Goal: Transaction & Acquisition: Purchase product/service

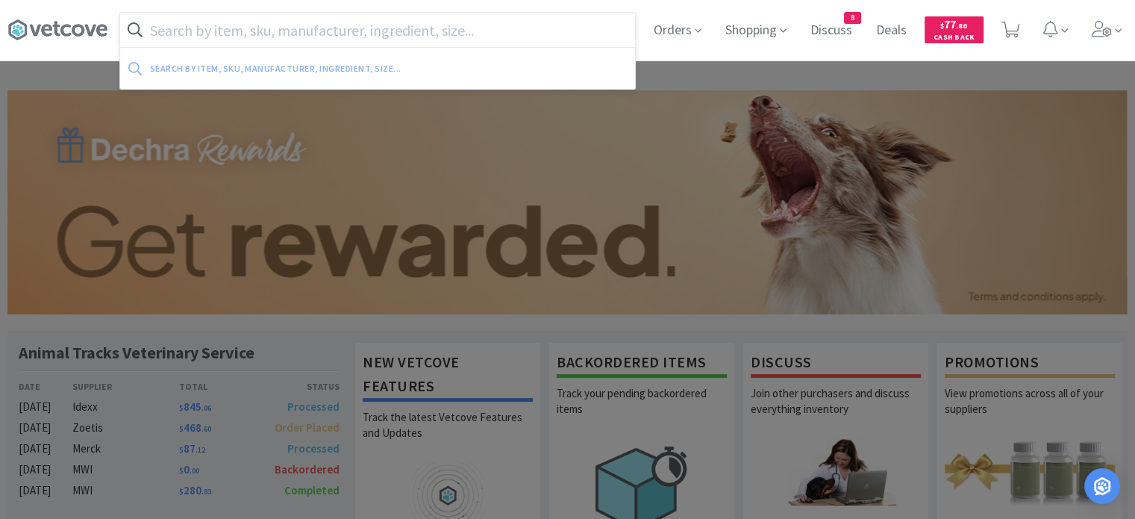
click at [230, 31] on input "text" at bounding box center [377, 30] width 515 height 34
paste input "[MEDICAL_DATA] Injectable"
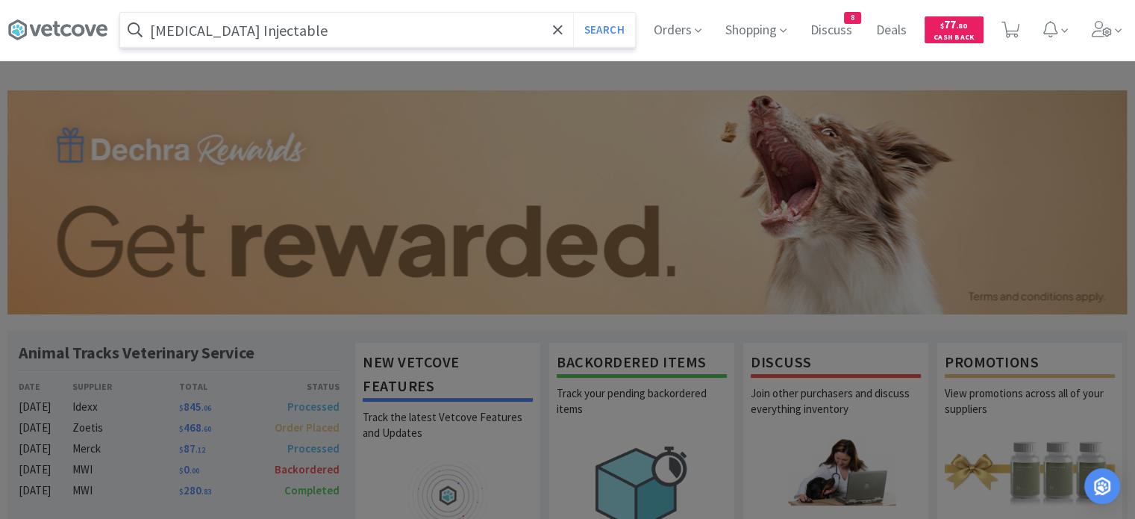
type input "[MEDICAL_DATA] Injectable"
click at [573, 13] on button "Search" at bounding box center [604, 30] width 62 height 34
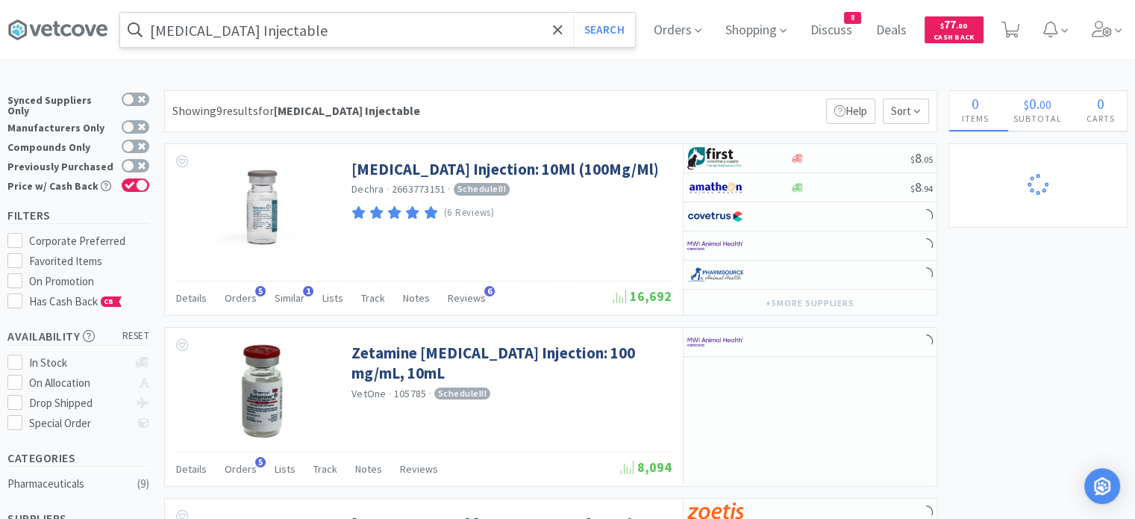
select select "1"
select select "2"
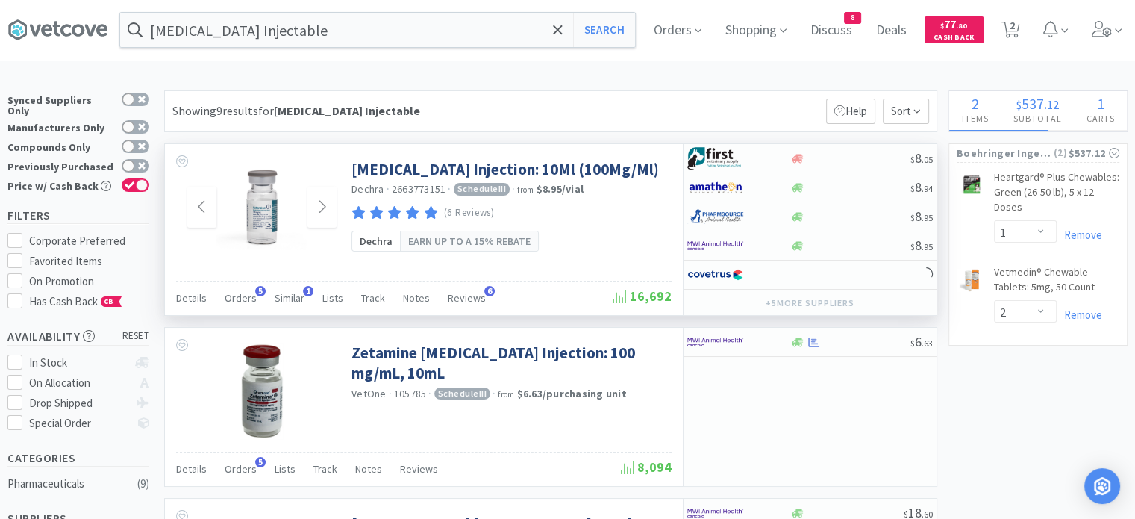
select select "3"
select select "2"
select select "1"
select select "2"
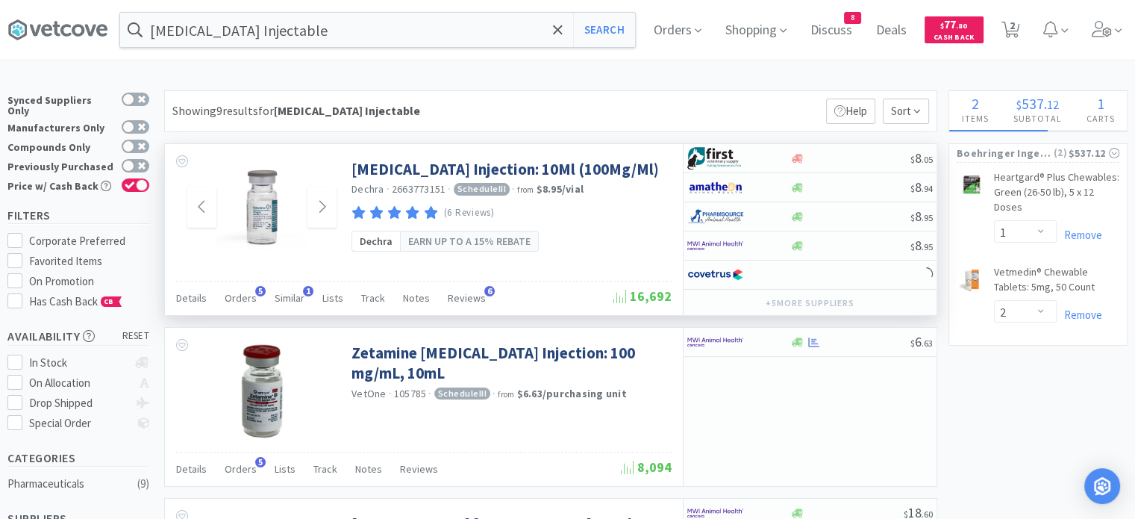
select select "1"
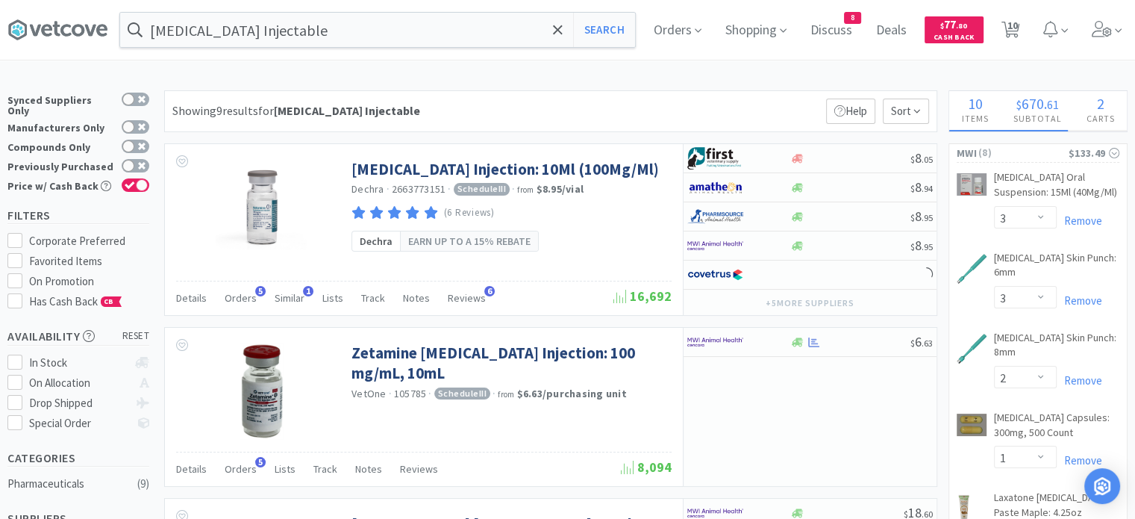
drag, startPoint x: 328, startPoint y: 228, endPoint x: 419, endPoint y: 115, distance: 144.9
click at [419, 115] on div "Showing 9 results for [MEDICAL_DATA] Injectable Filters Help Sort" at bounding box center [550, 111] width 773 height 42
select select "1"
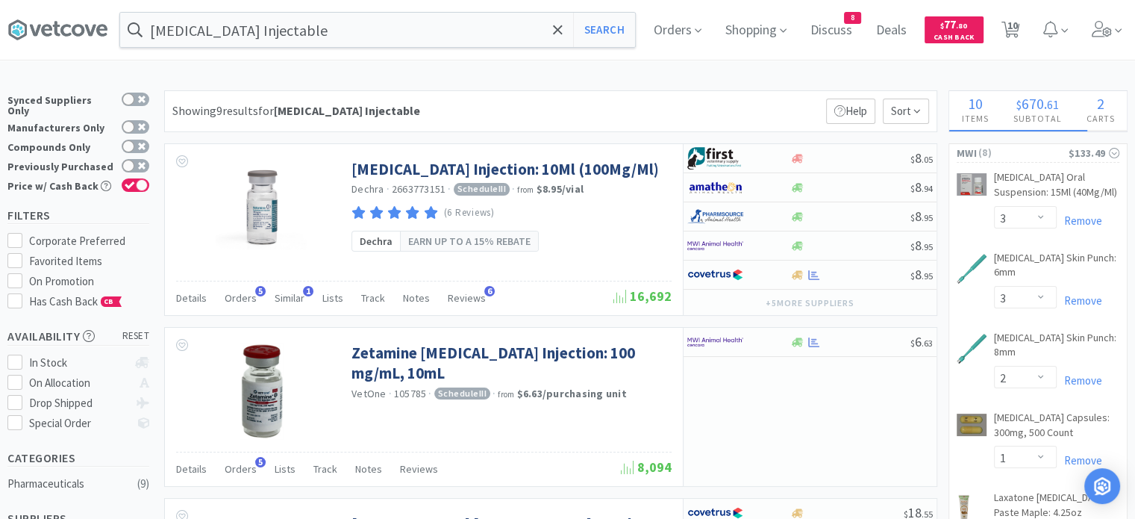
select select "1"
select select "10"
select select "1"
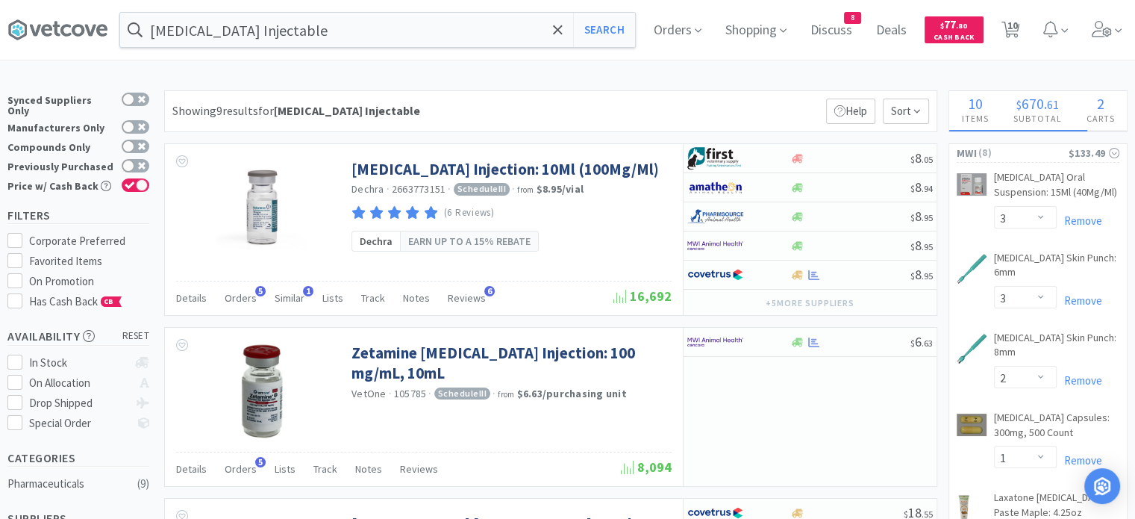
select select "1"
select select "2"
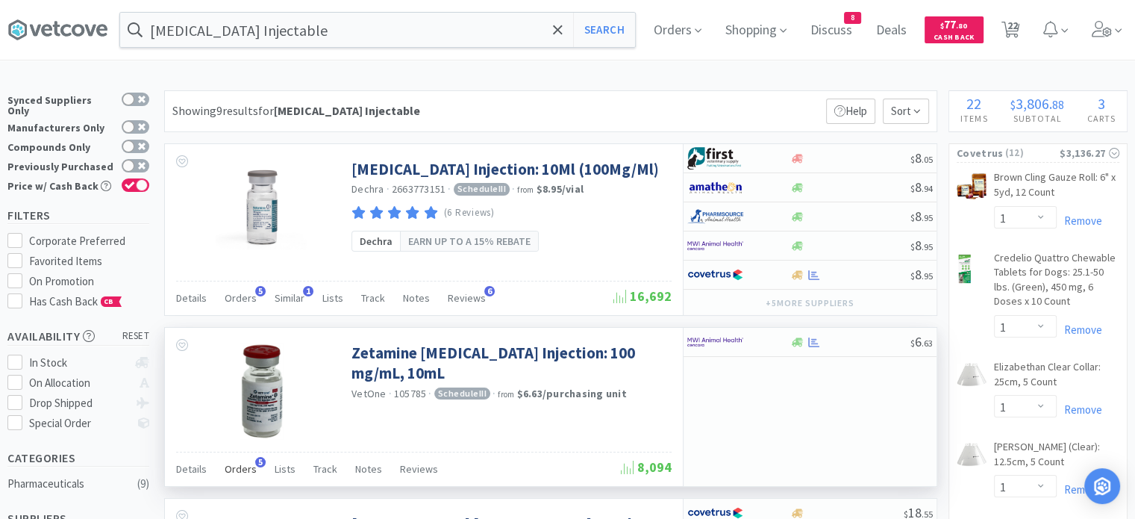
click at [237, 462] on span "Orders" at bounding box center [241, 468] width 32 height 13
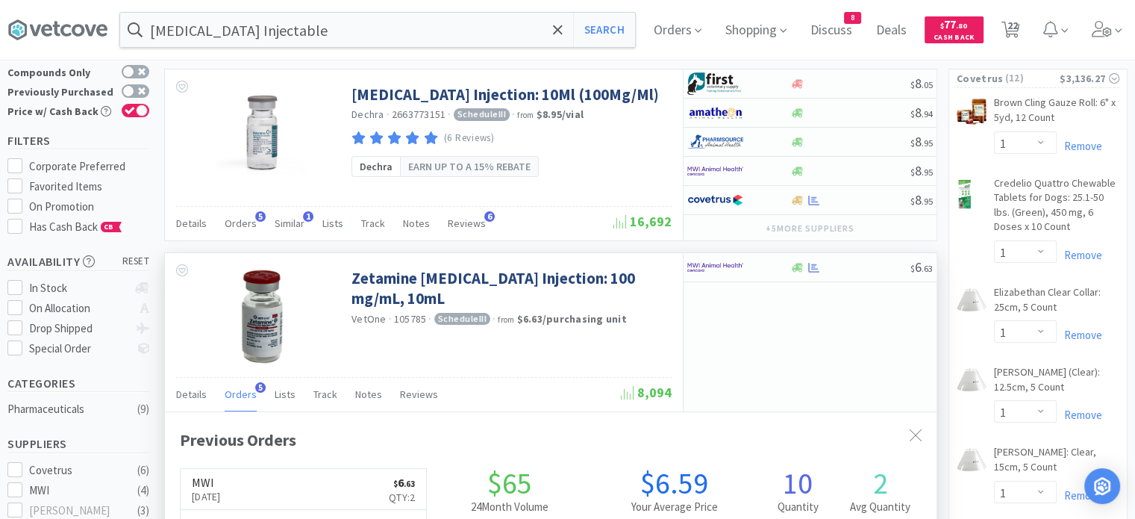
scroll to position [55, 0]
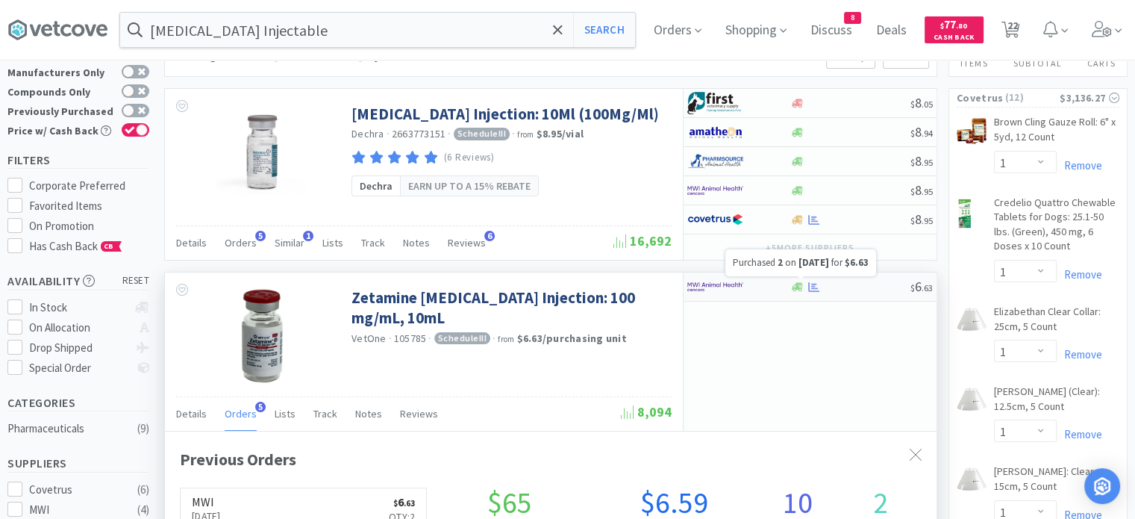
click at [815, 287] on icon at bounding box center [813, 286] width 11 height 11
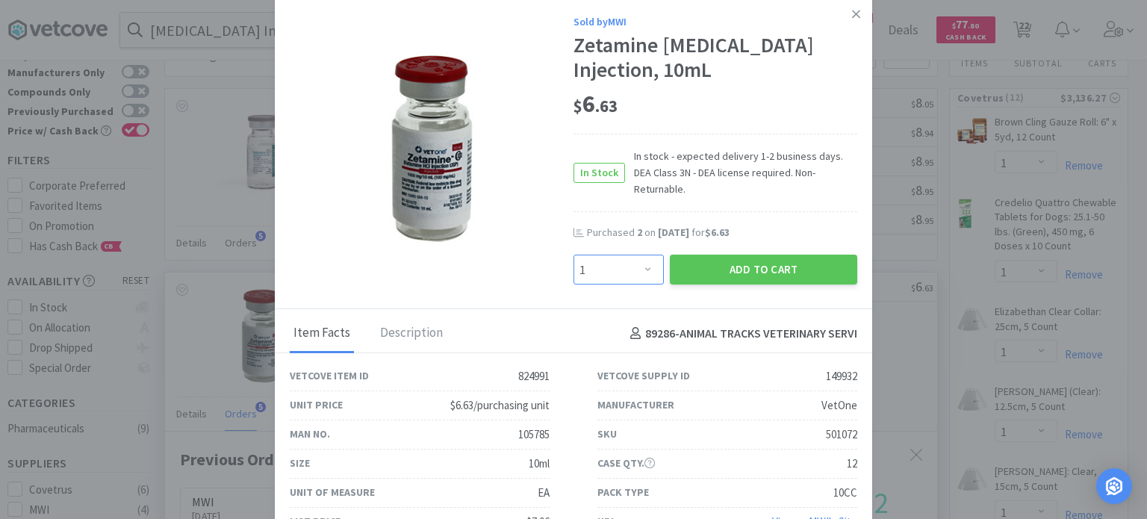
click at [605, 255] on select "Enter Quantity 1 2 3 4 5 6 7 8 9 10 11 12 13 14 15 16 17 18 19 20 Enter Quantity" at bounding box center [618, 270] width 90 height 30
select select "2"
click at [573, 255] on select "Enter Quantity 1 2 3 4 5 6 7 8 9 10 11 12 13 14 15 16 17 18 19 20 Enter Quantity" at bounding box center [618, 270] width 90 height 30
click at [696, 255] on button "Add to Cart" at bounding box center [763, 270] width 187 height 30
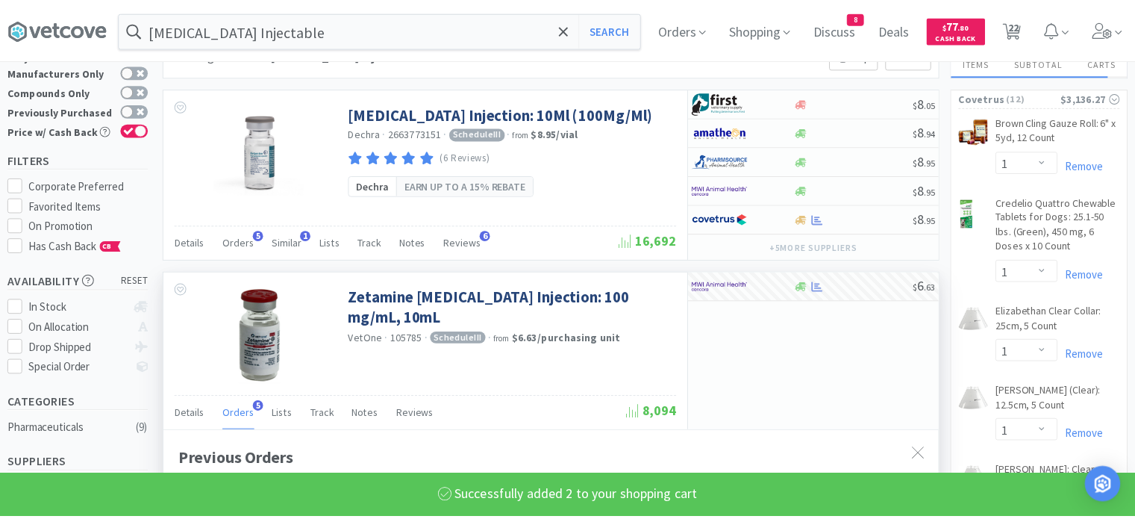
scroll to position [746154, 745764]
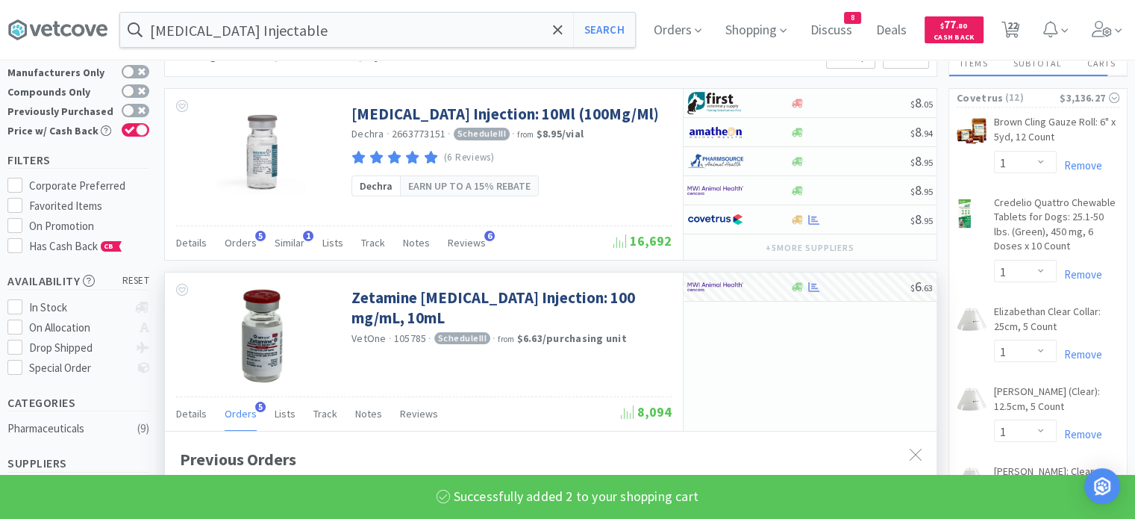
select select "2"
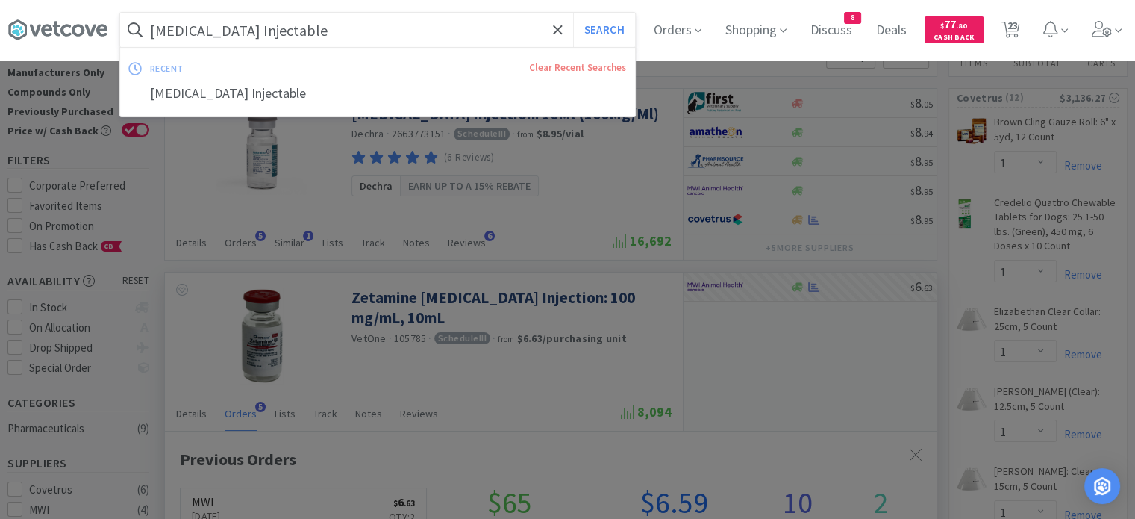
click at [275, 34] on input "[MEDICAL_DATA] Injectable" at bounding box center [377, 30] width 515 height 34
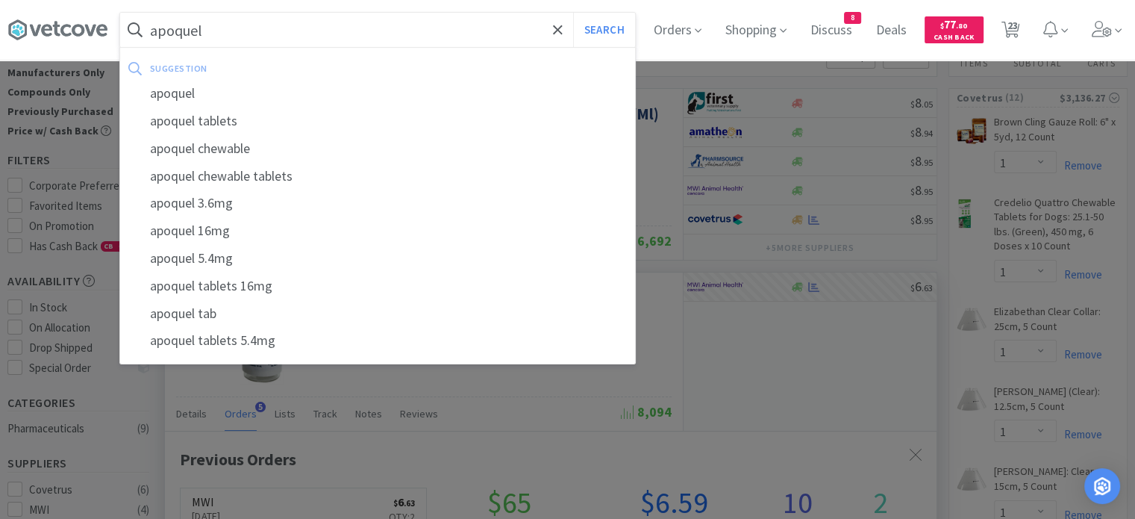
type input "apoquel"
click at [573, 13] on button "Search" at bounding box center [604, 30] width 62 height 34
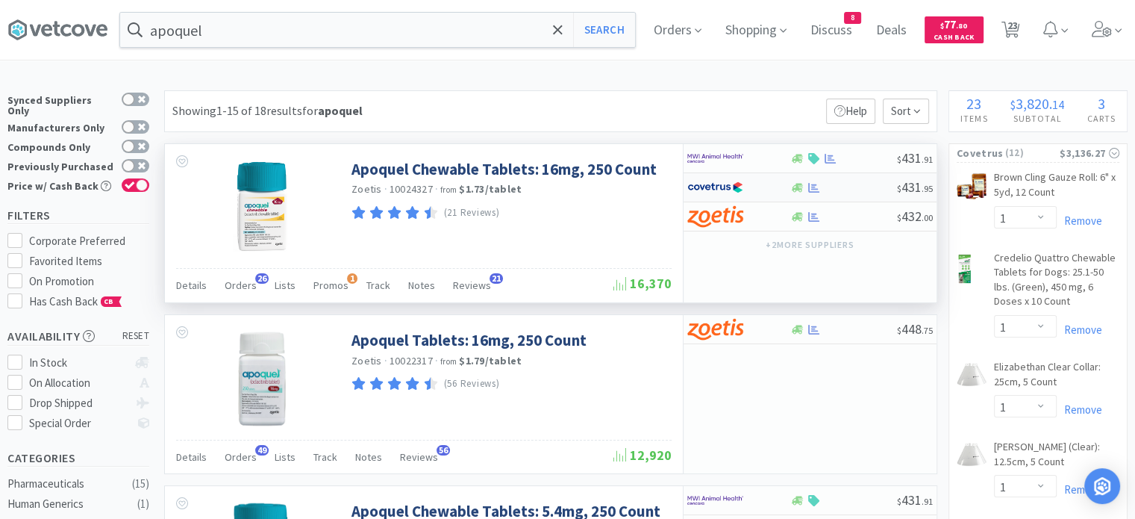
click at [839, 198] on div "$ 431 . 95" at bounding box center [810, 187] width 253 height 29
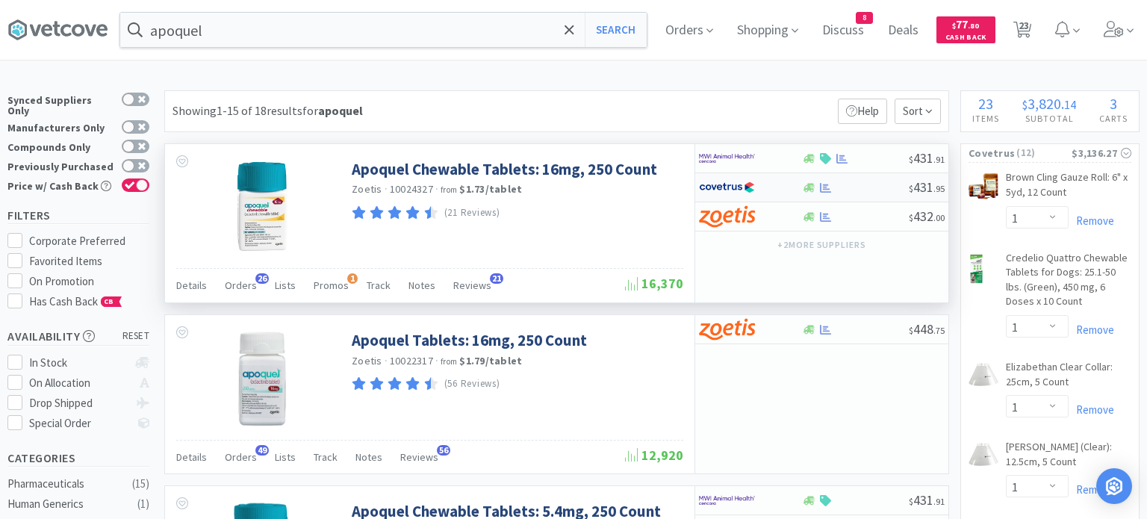
select select "1"
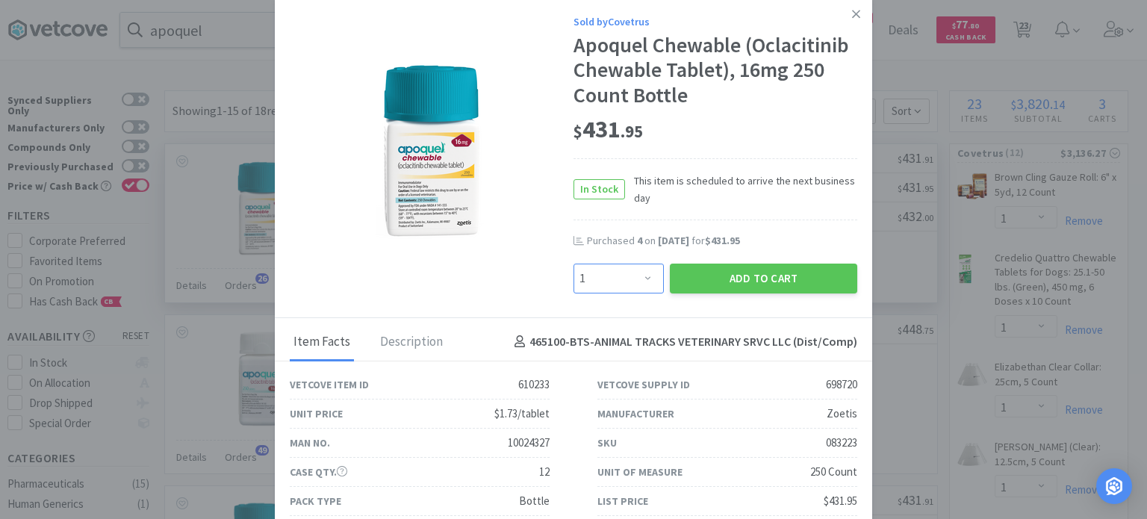
click at [640, 281] on select "Enter Quantity 1 2 3 4 5 6 7 8 9 10 11 12 13 14 15 16 17 18 19 20 Enter Quantity" at bounding box center [618, 279] width 90 height 30
click at [852, 20] on icon at bounding box center [856, 13] width 8 height 13
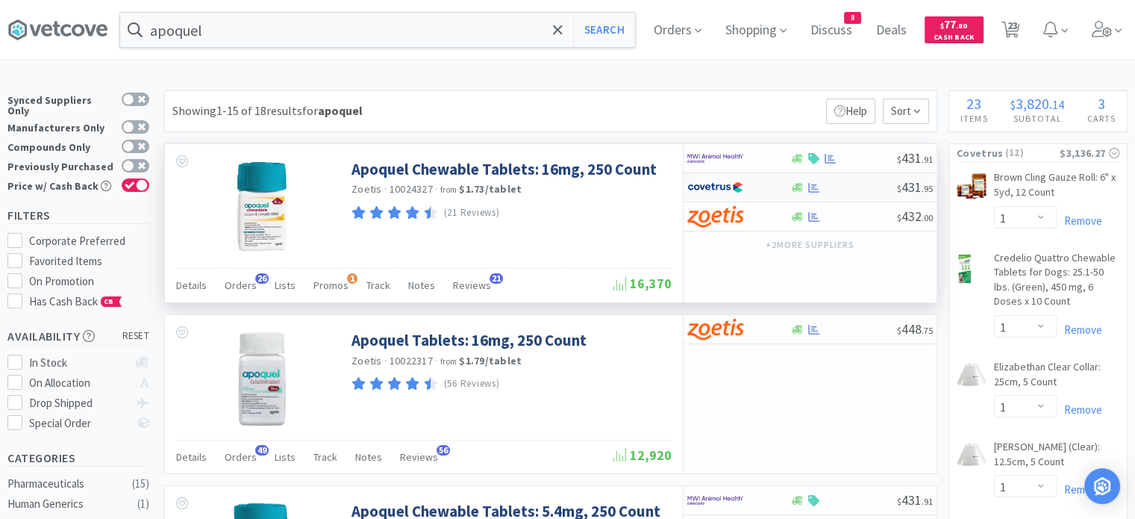
click at [851, 184] on div at bounding box center [844, 187] width 108 height 11
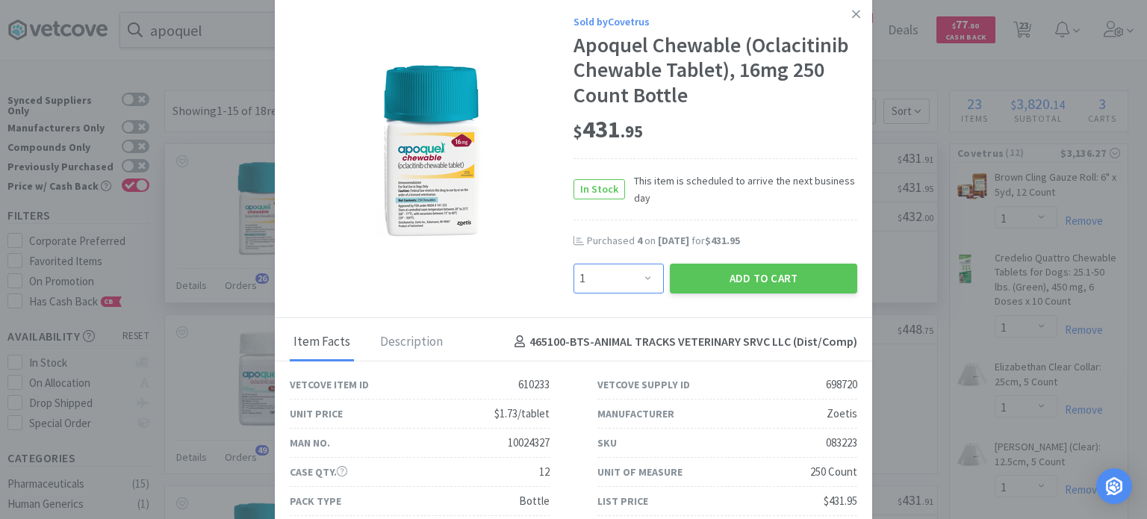
click at [612, 269] on select "Enter Quantity 1 2 3 4 5 6 7 8 9 10 11 12 13 14 15 16 17 18 19 20 Enter Quantity" at bounding box center [618, 279] width 90 height 30
select select "2"
click at [573, 264] on select "Enter Quantity 1 2 3 4 5 6 7 8 9 10 11 12 13 14 15 16 17 18 19 20 Enter Quantity" at bounding box center [618, 279] width 90 height 30
click at [700, 279] on button "Add to Cart" at bounding box center [763, 279] width 187 height 30
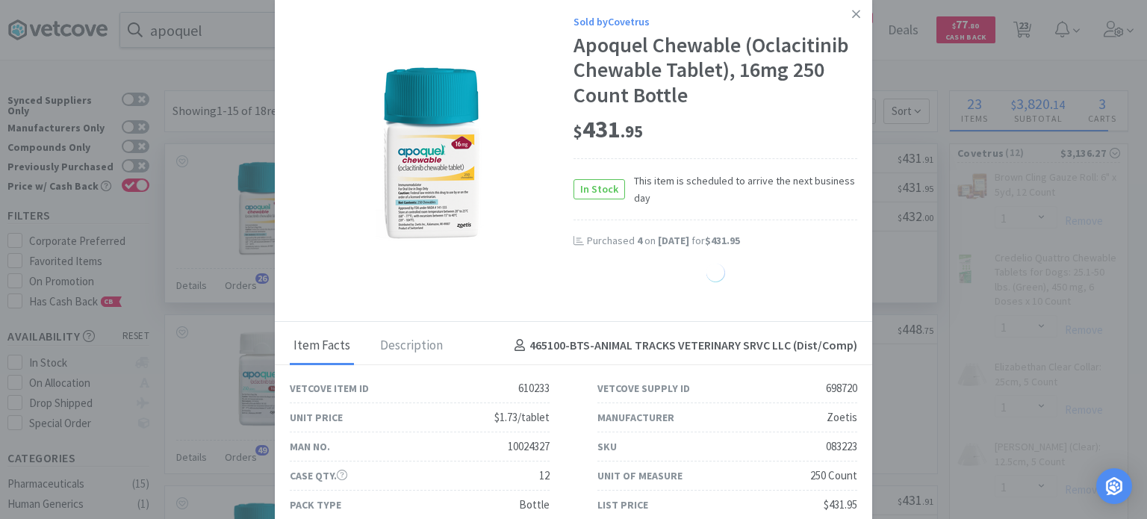
select select "1"
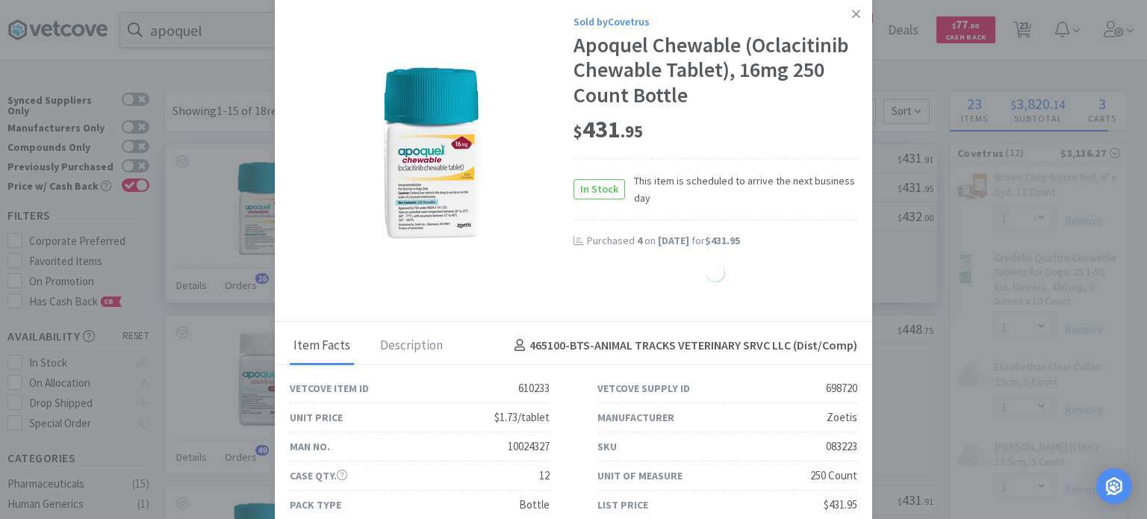
select select "1"
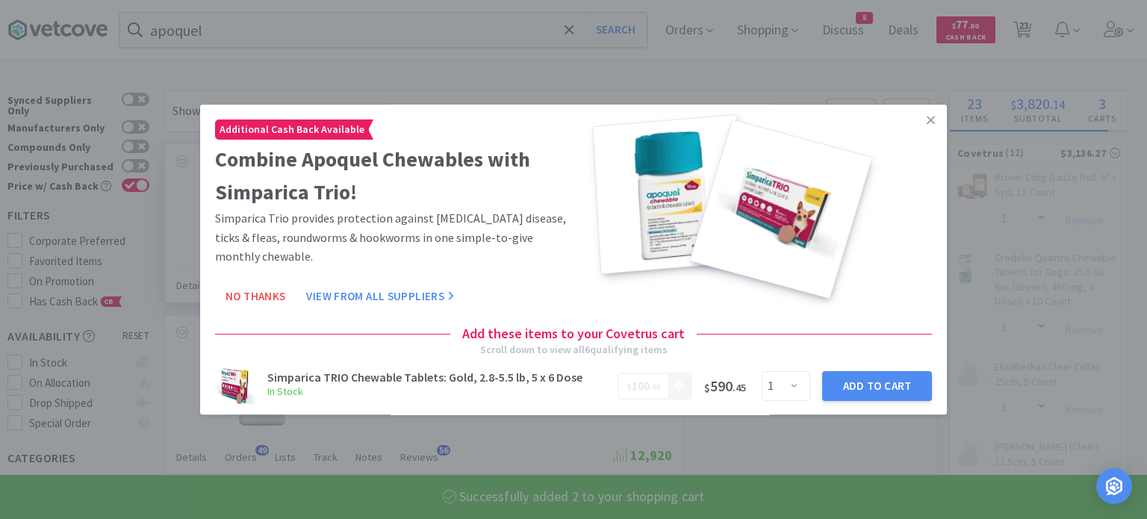
select select "2"
select select "1"
select select "10"
select select "1"
select select "2"
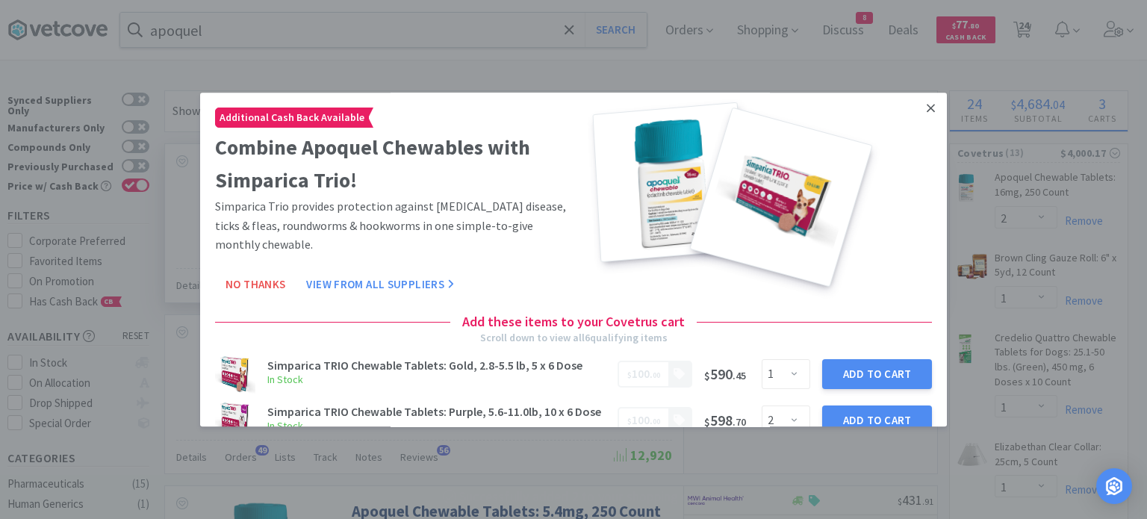
click at [926, 113] on icon at bounding box center [930, 108] width 8 height 13
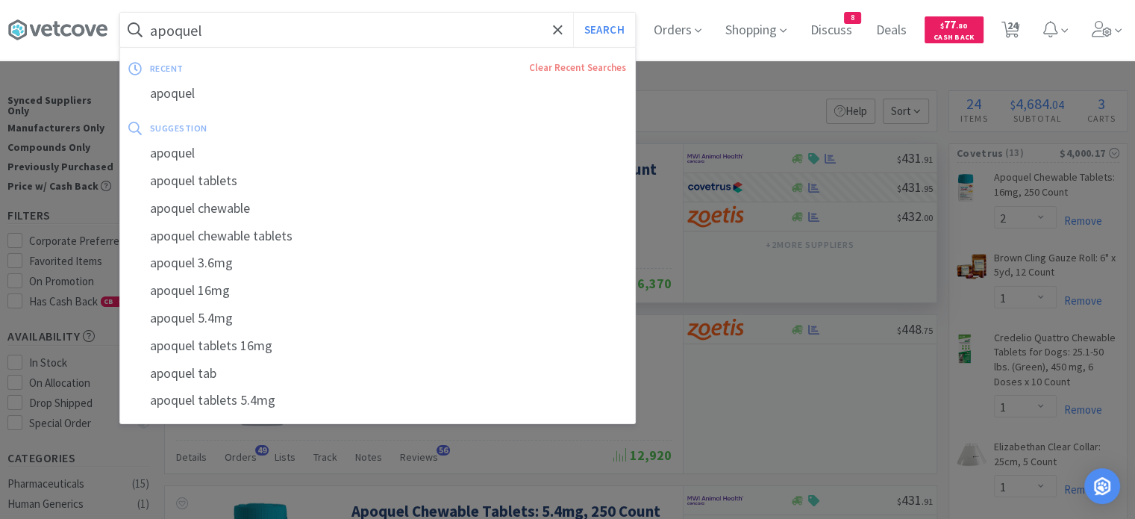
click at [269, 46] on input "apoquel" at bounding box center [377, 30] width 515 height 34
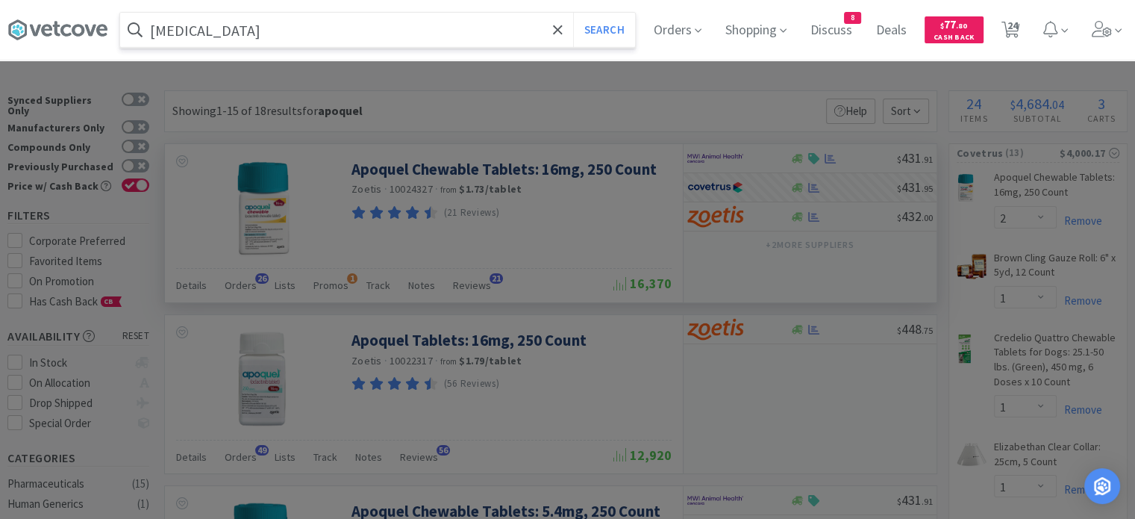
click at [573, 13] on button "Search" at bounding box center [604, 30] width 62 height 34
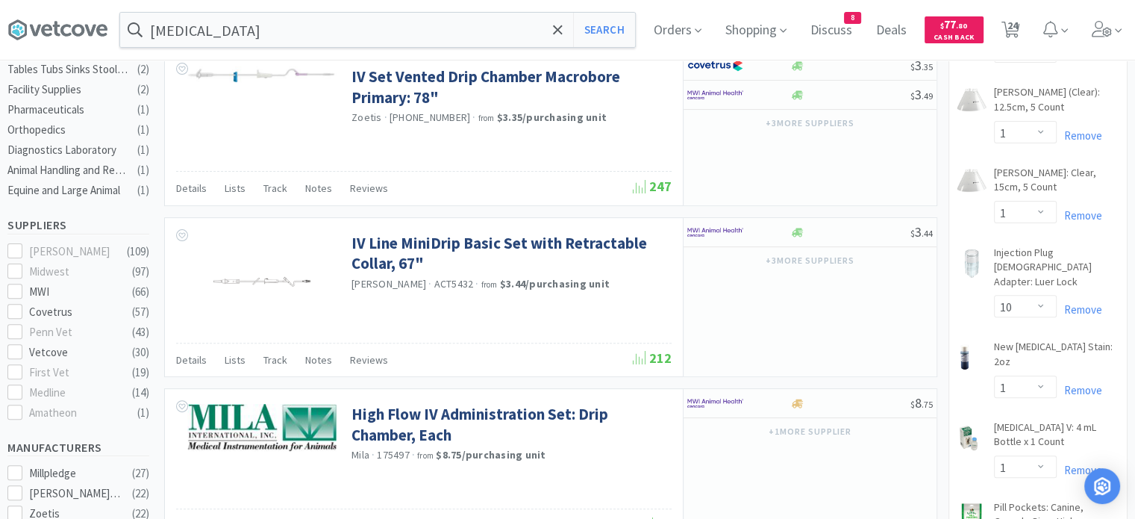
scroll to position [433, 0]
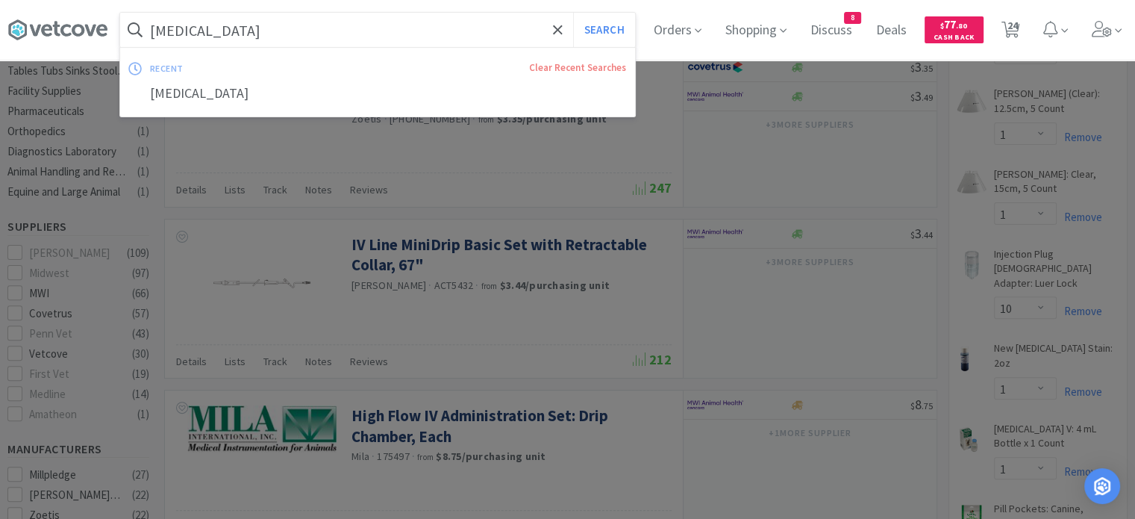
click at [339, 22] on input "[MEDICAL_DATA]" at bounding box center [377, 30] width 515 height 34
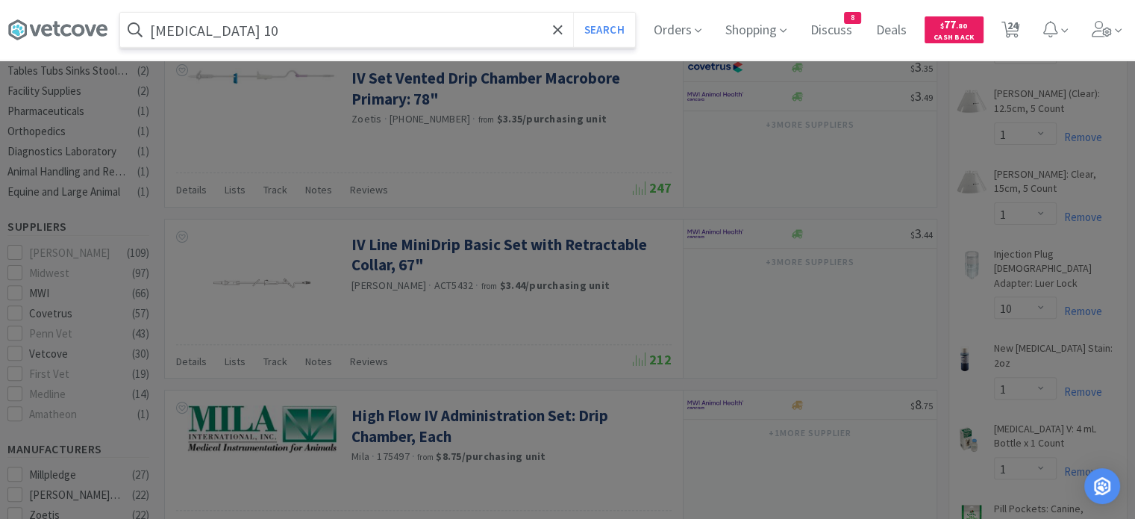
click at [573, 13] on button "Search" at bounding box center [604, 30] width 62 height 34
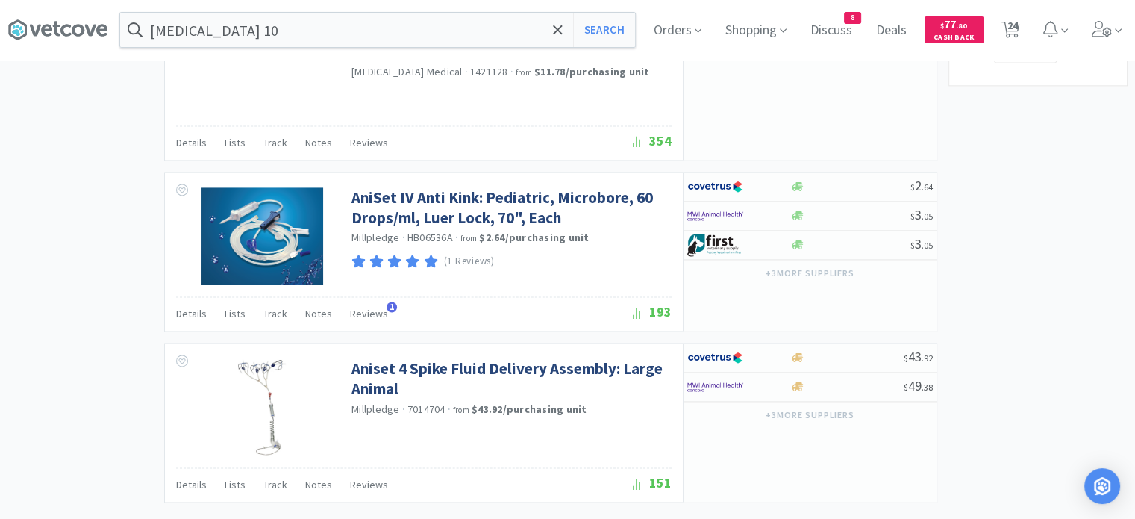
scroll to position [2302, 0]
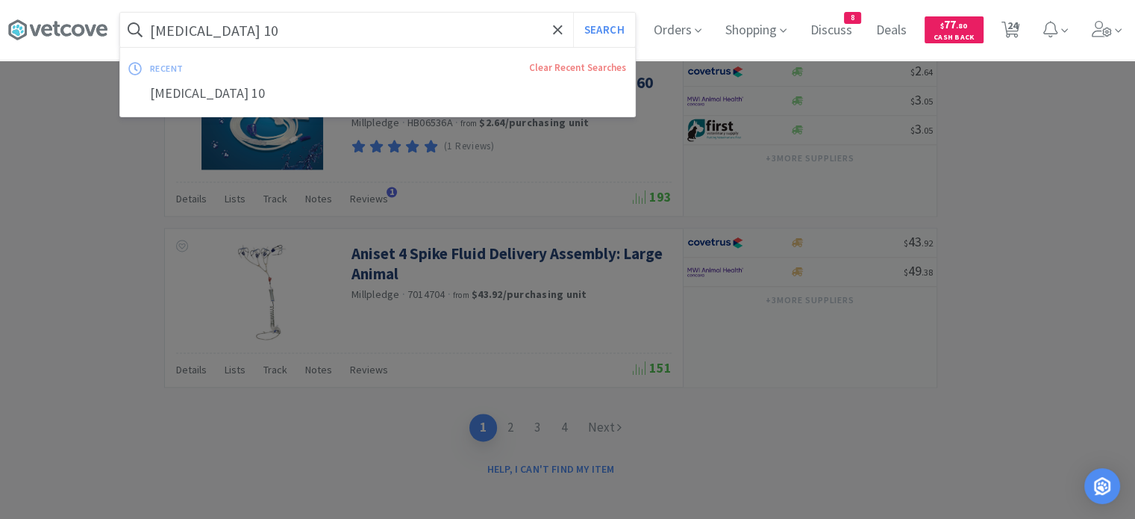
click at [335, 29] on input "[MEDICAL_DATA] 10" at bounding box center [377, 30] width 515 height 34
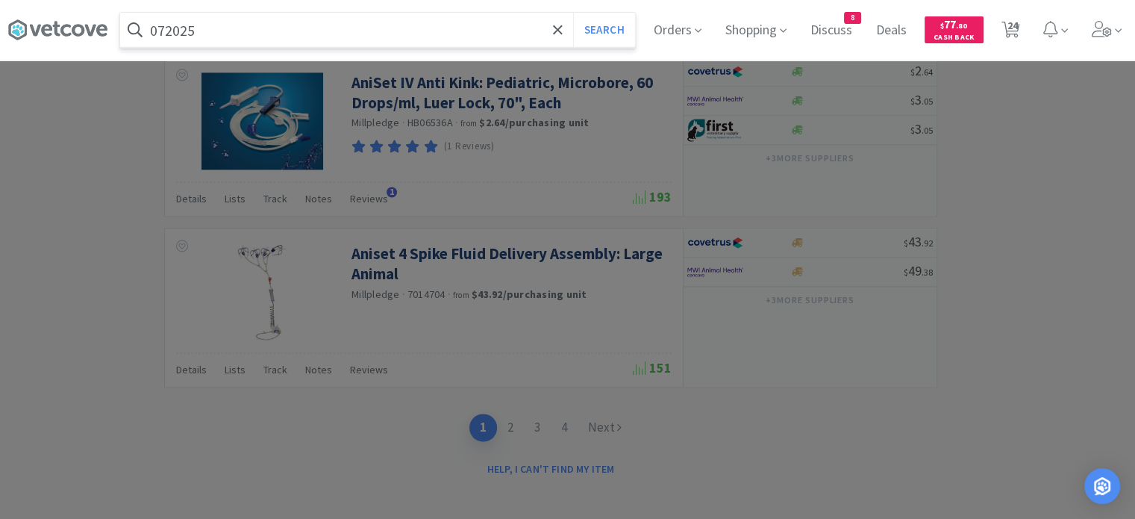
type input "072025"
click at [573, 13] on button "Search" at bounding box center [604, 30] width 62 height 34
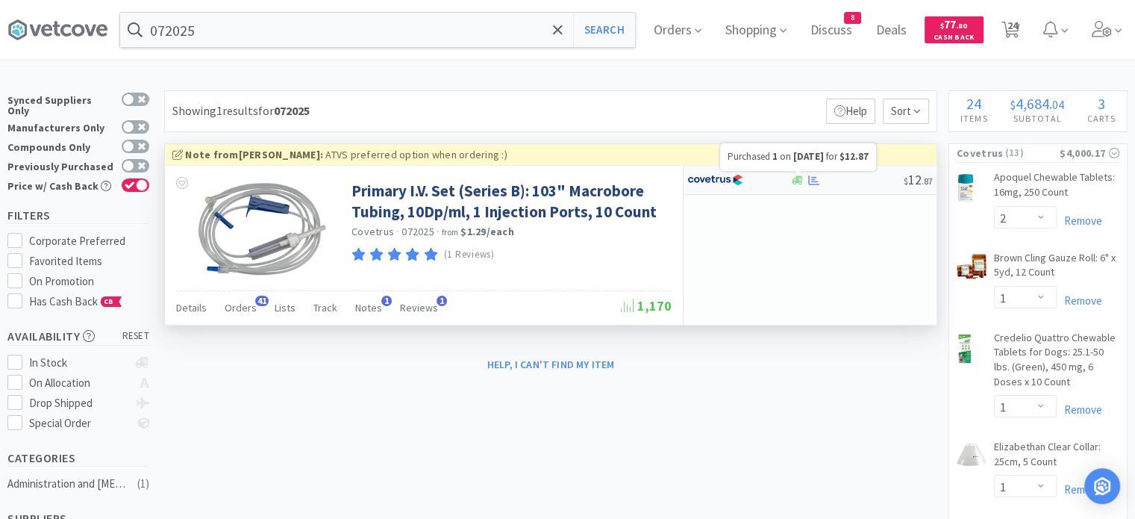
click at [812, 175] on icon at bounding box center [813, 180] width 11 height 11
select select "1"
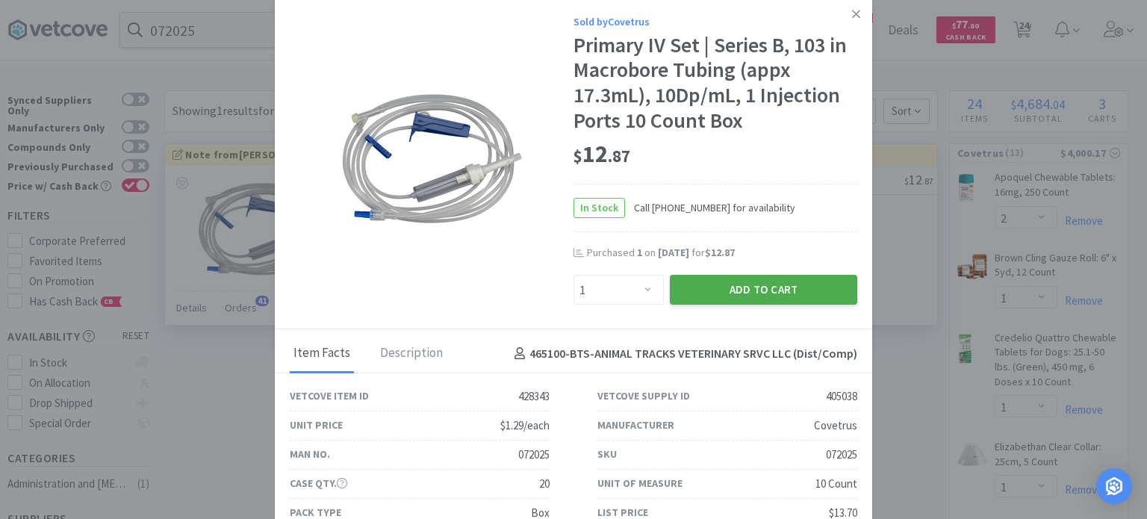
click at [780, 292] on button "Add to Cart" at bounding box center [763, 290] width 187 height 30
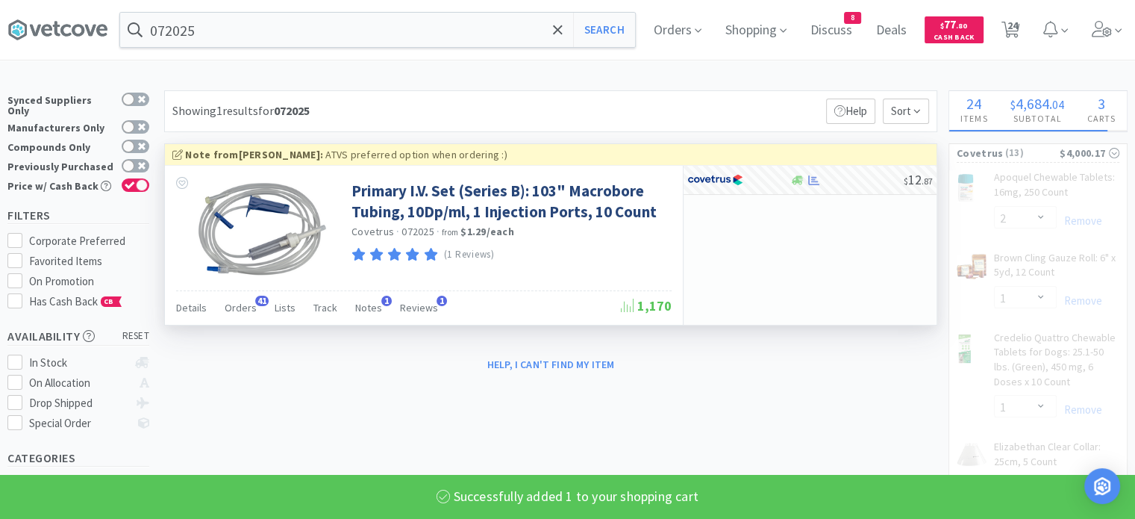
select select "1"
select select "2"
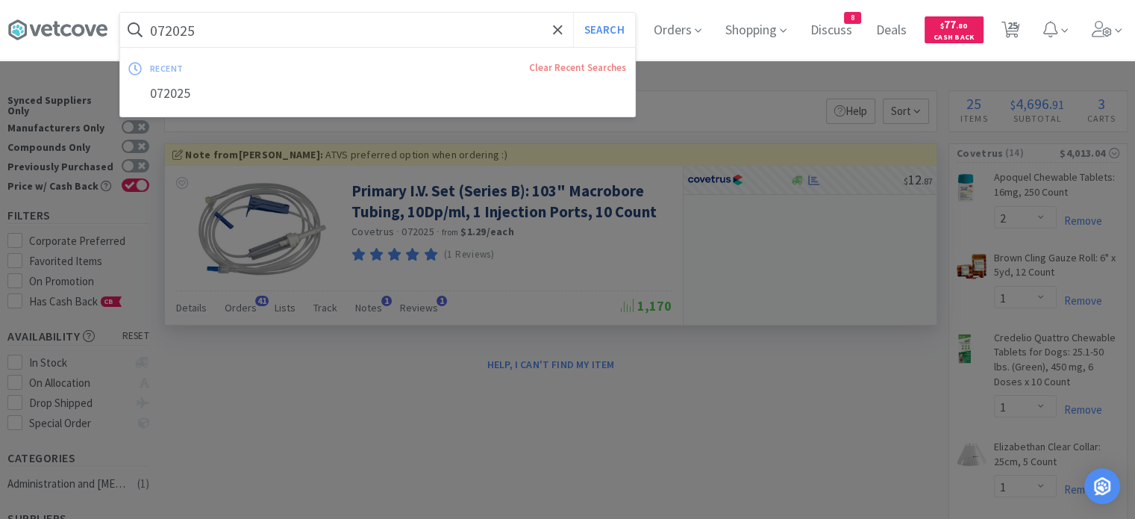
click at [246, 39] on input "072025" at bounding box center [377, 30] width 515 height 34
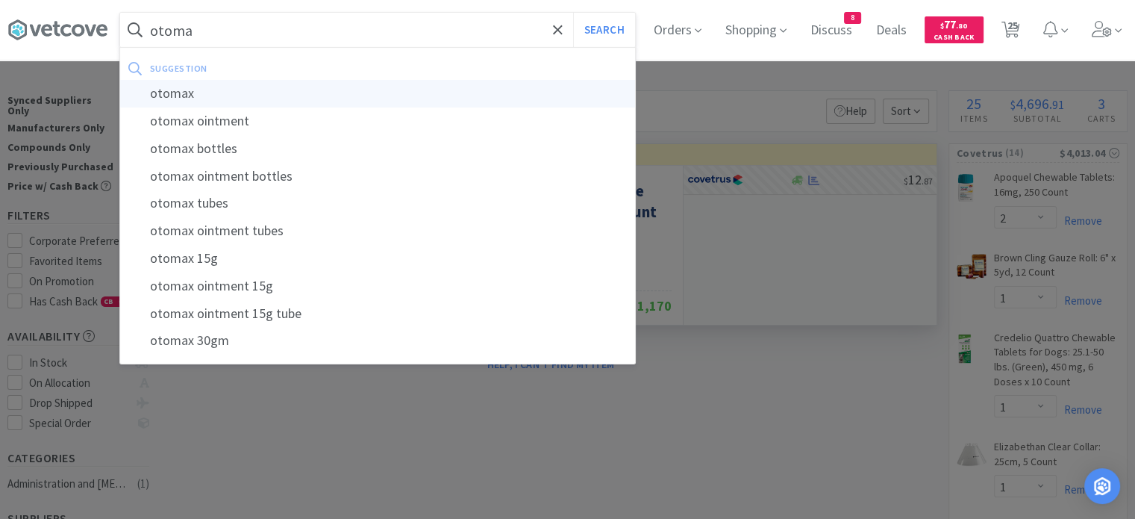
click at [228, 94] on div "otomax" at bounding box center [377, 94] width 515 height 28
type input "otomax"
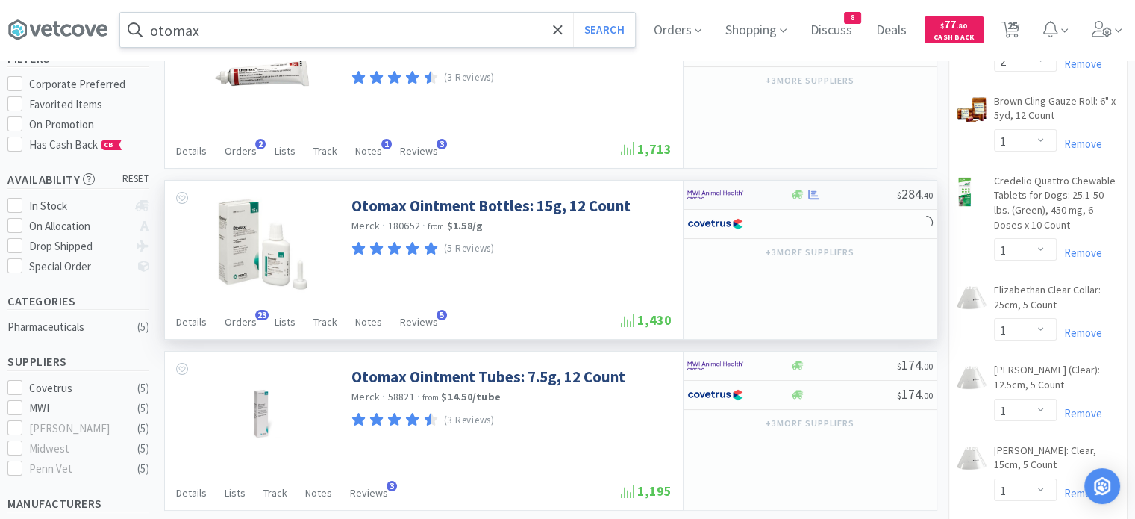
scroll to position [160, 0]
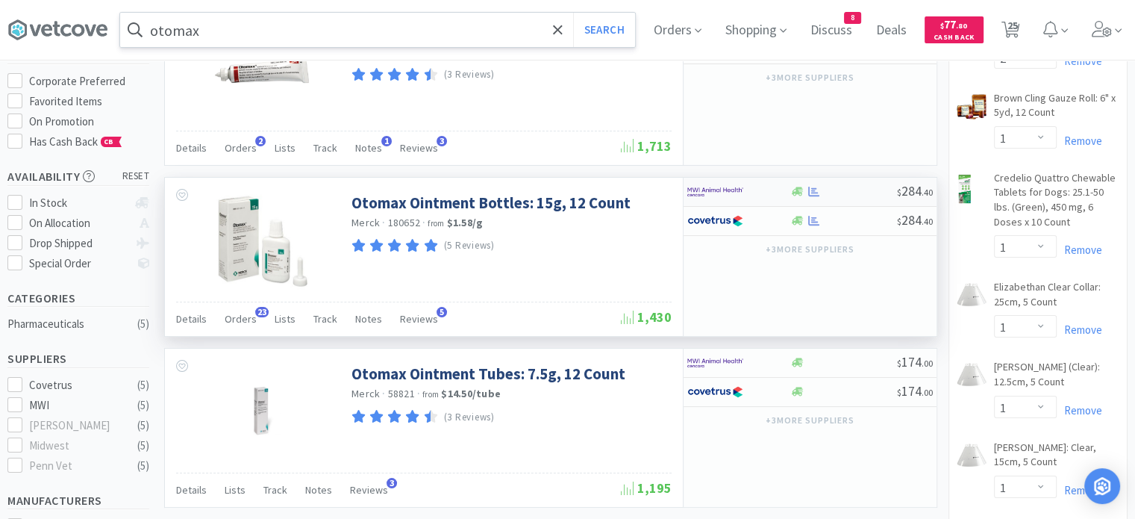
click at [830, 193] on div at bounding box center [844, 191] width 108 height 11
select select "1"
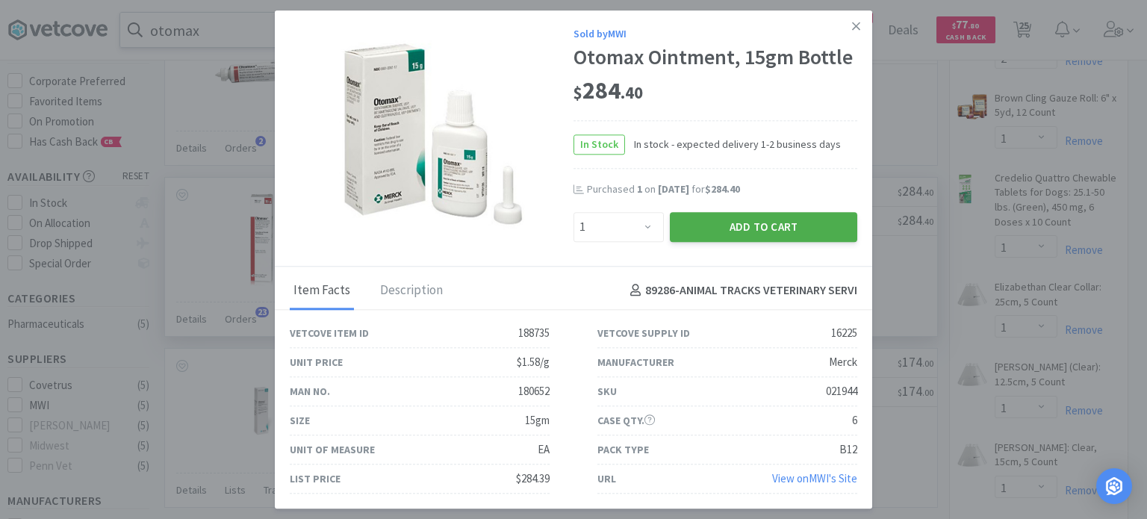
click at [760, 237] on button "Add to Cart" at bounding box center [763, 227] width 187 height 30
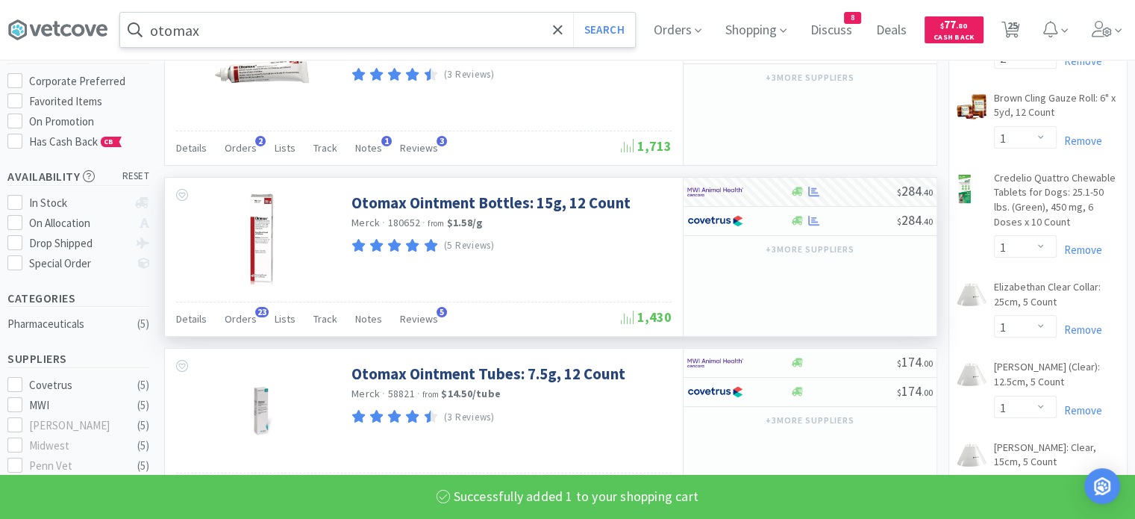
select select "1"
select select "2"
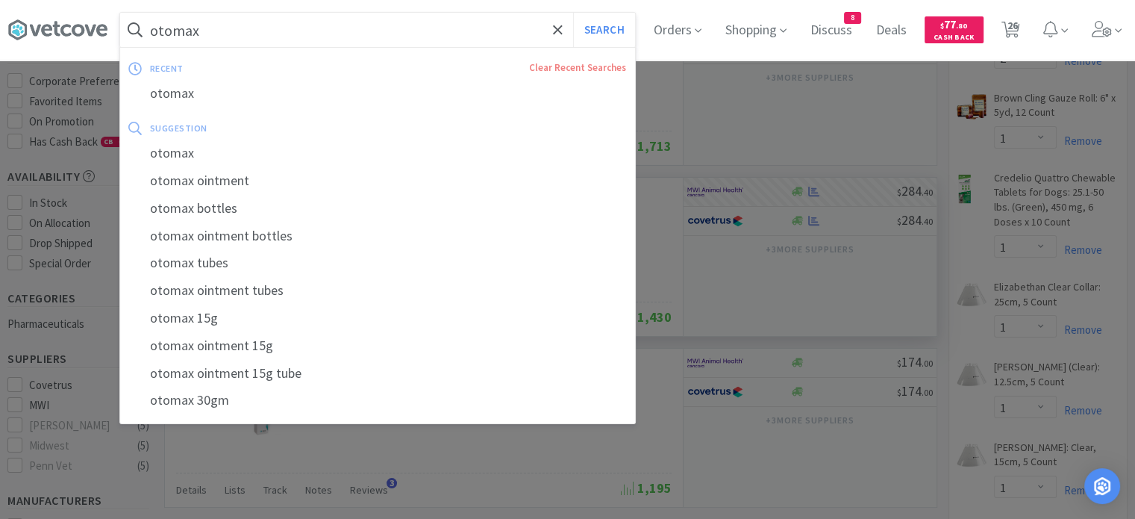
click at [269, 31] on input "otomax" at bounding box center [377, 30] width 515 height 34
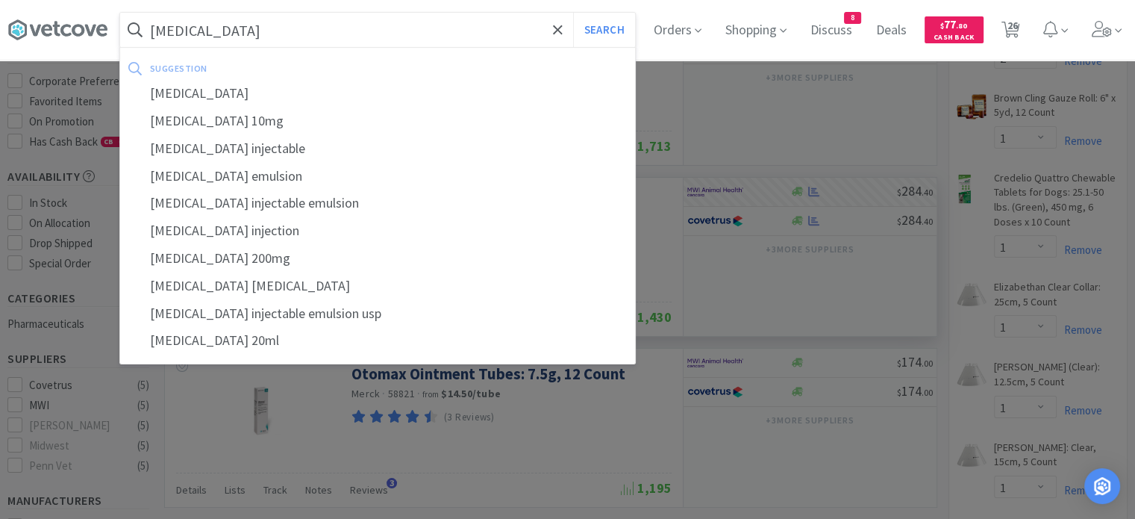
type input "[MEDICAL_DATA]"
click at [573, 13] on button "Search" at bounding box center [604, 30] width 62 height 34
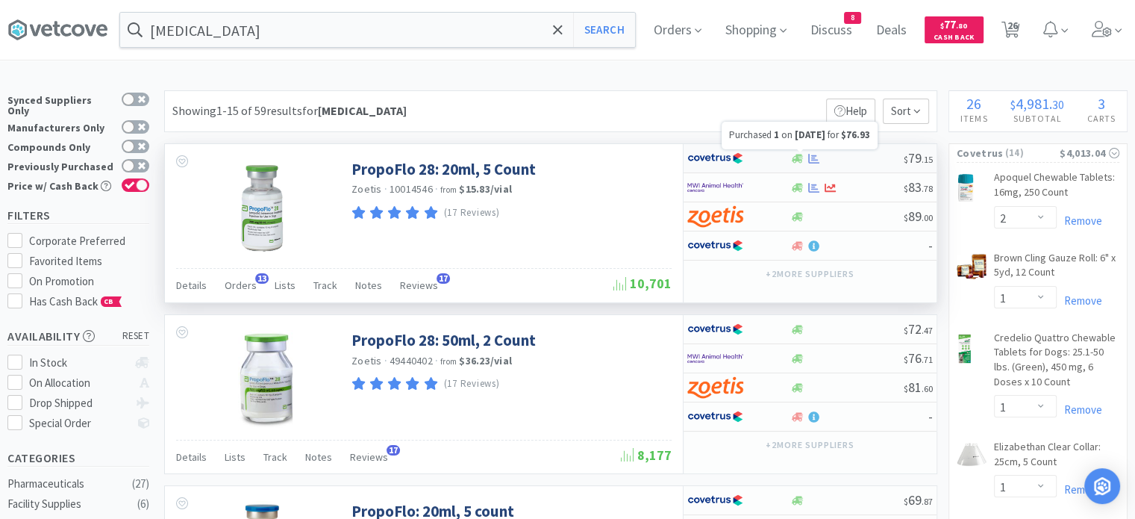
click at [815, 161] on icon at bounding box center [813, 158] width 11 height 10
select select "1"
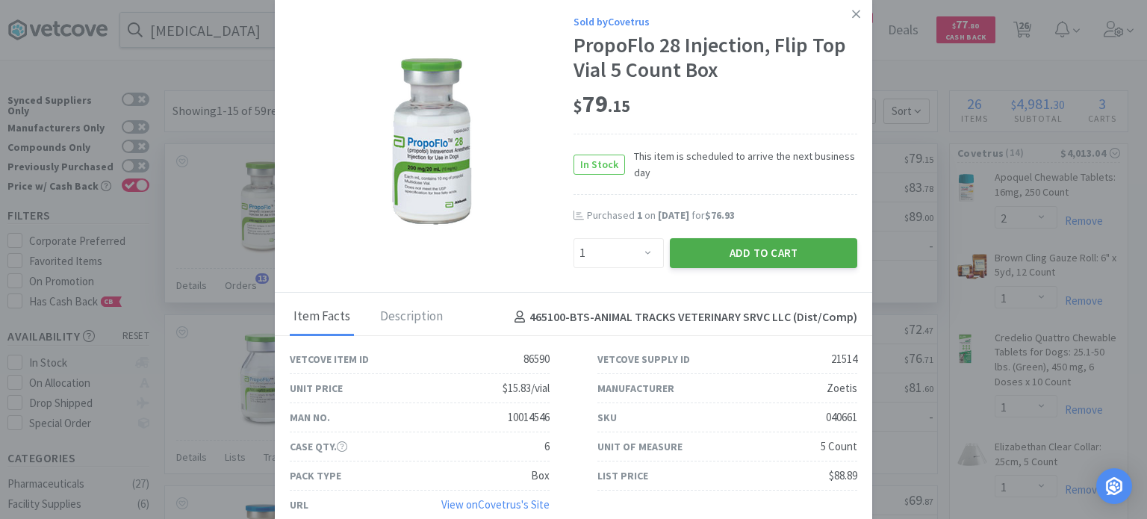
click at [740, 249] on button "Add to Cart" at bounding box center [763, 253] width 187 height 30
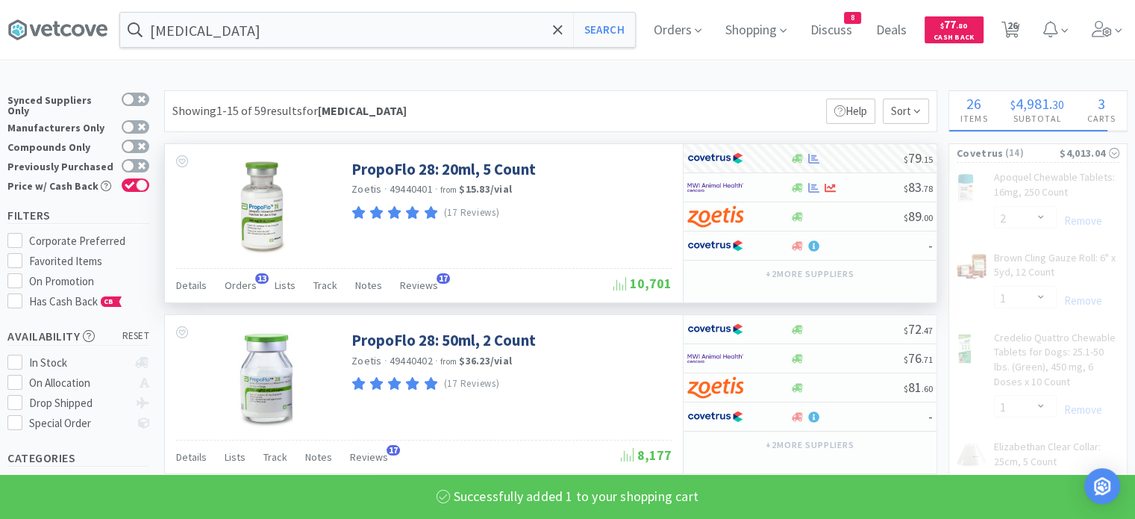
select select "1"
select select "2"
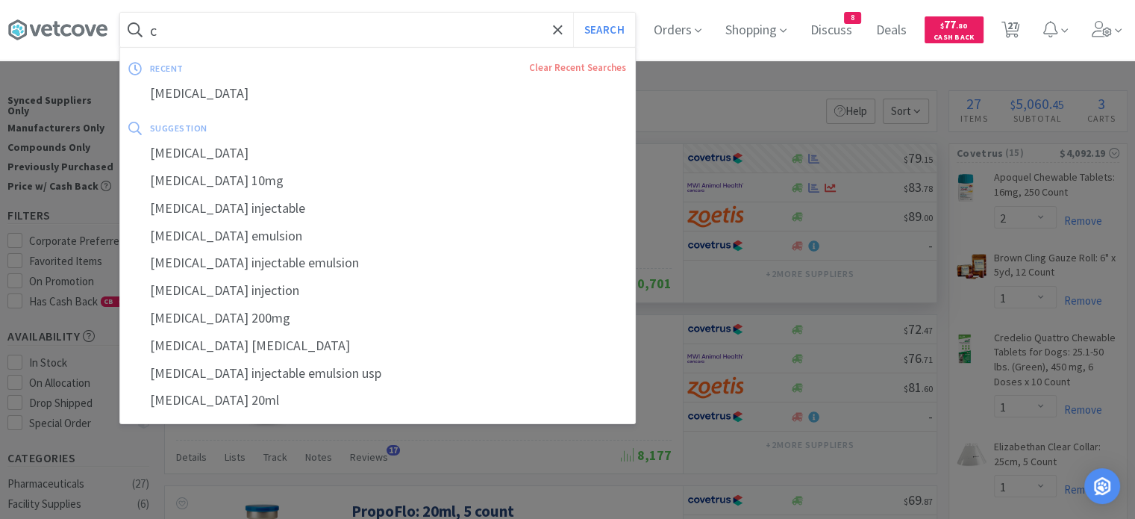
click at [227, 38] on input "c" at bounding box center [377, 30] width 515 height 34
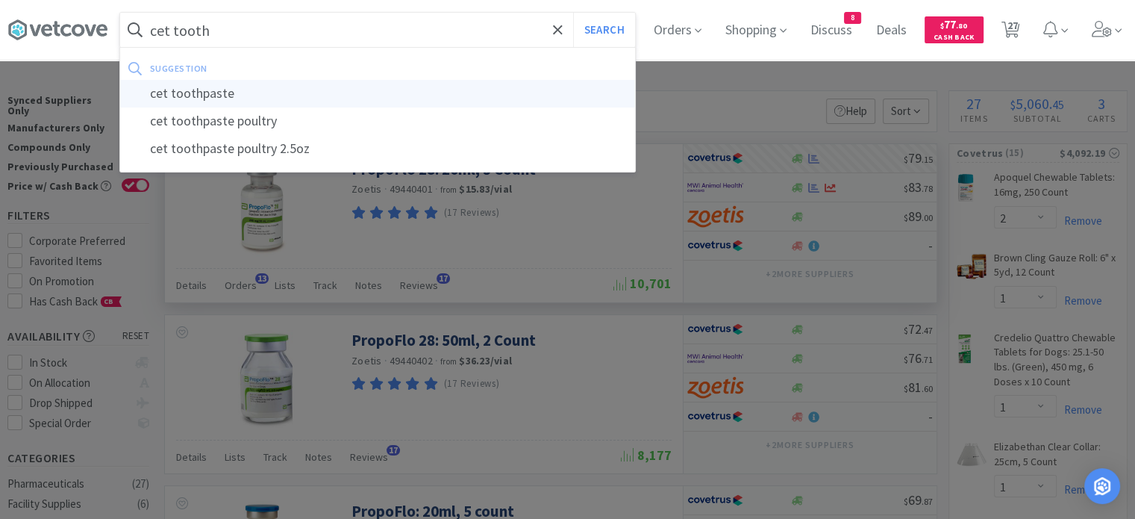
type input "cet toothpaste"
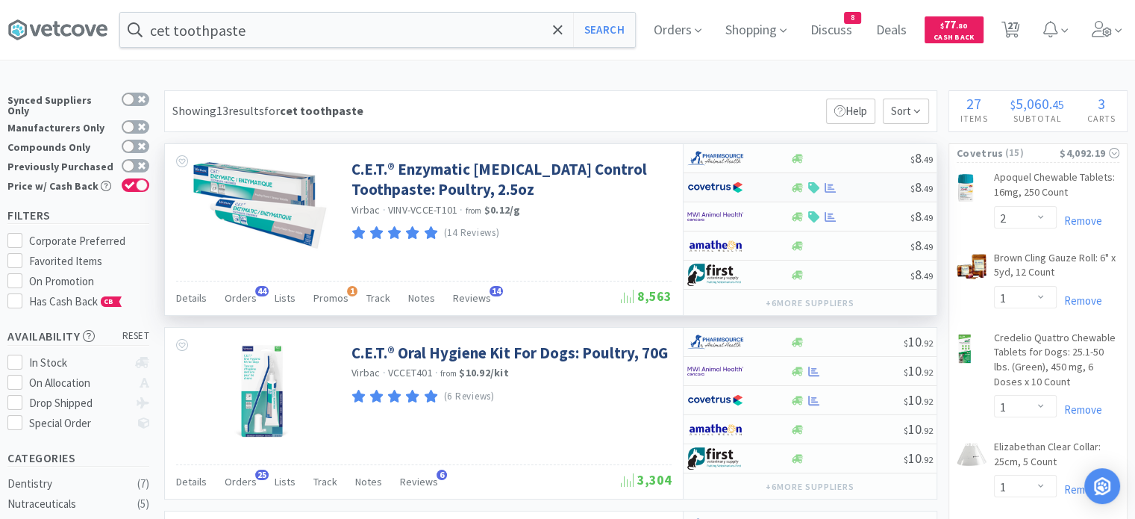
click at [854, 187] on div at bounding box center [850, 187] width 121 height 11
select select "1"
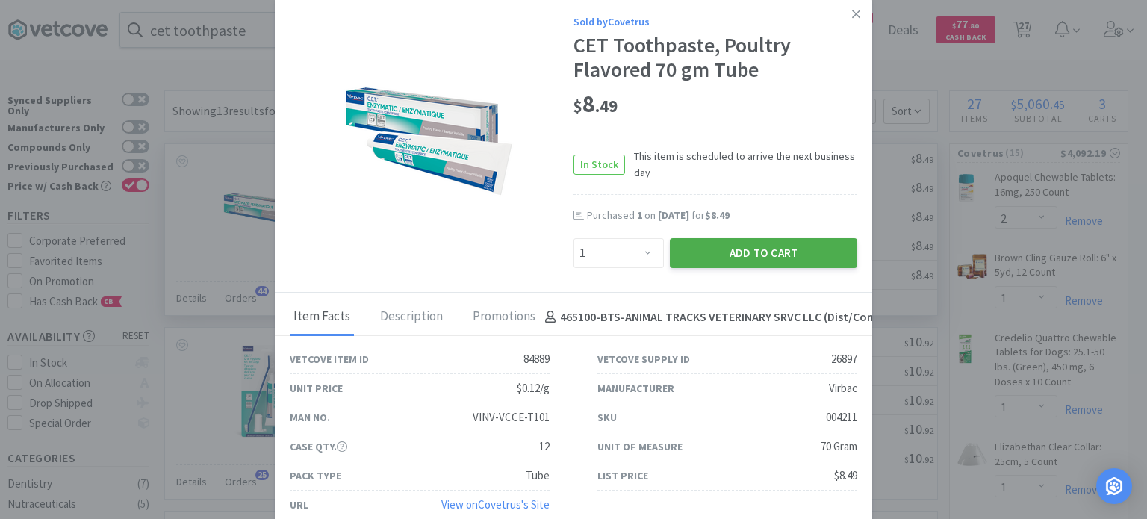
click at [795, 251] on button "Add to Cart" at bounding box center [763, 253] width 187 height 30
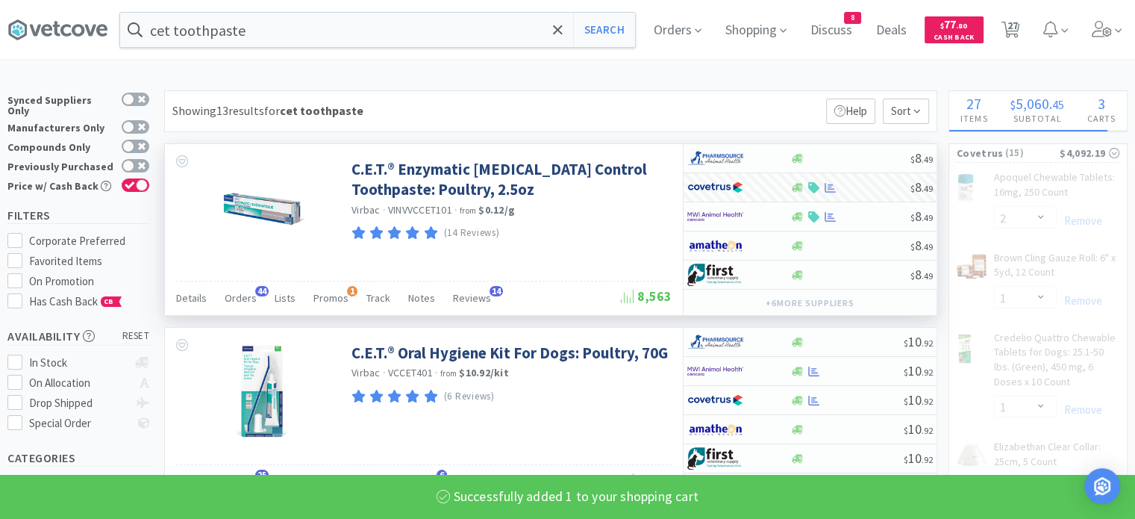
select select "1"
select select "10"
select select "1"
select select "2"
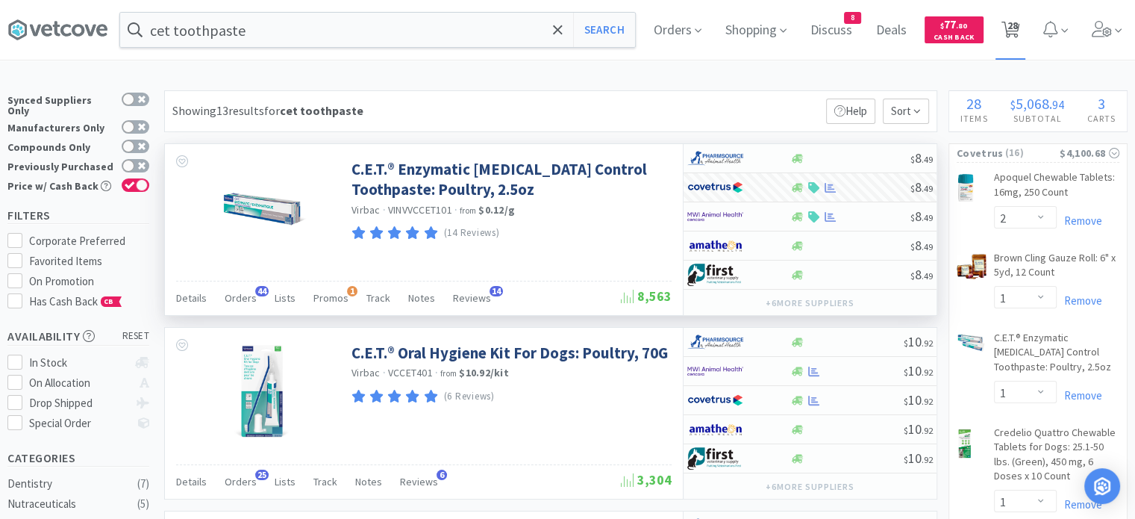
click at [1018, 27] on span "28" at bounding box center [1012, 26] width 10 height 60
select select "1"
select select "2"
select select "1"
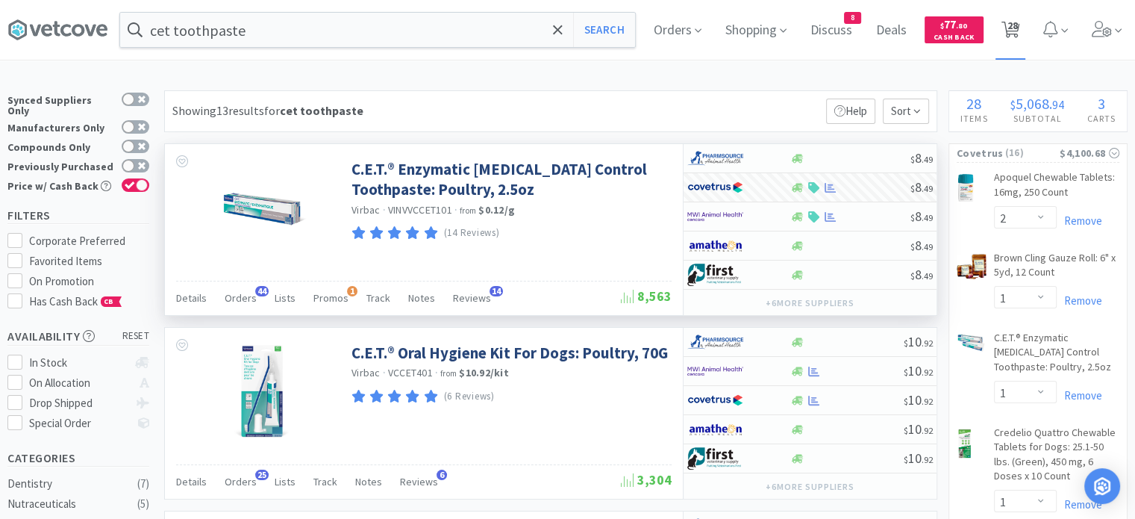
select select "1"
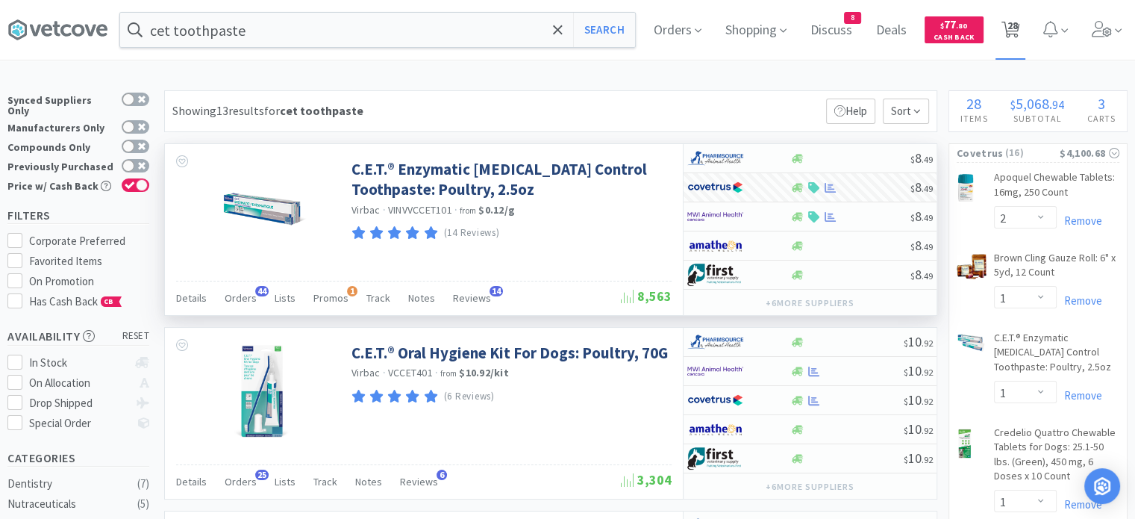
select select "10"
select select "1"
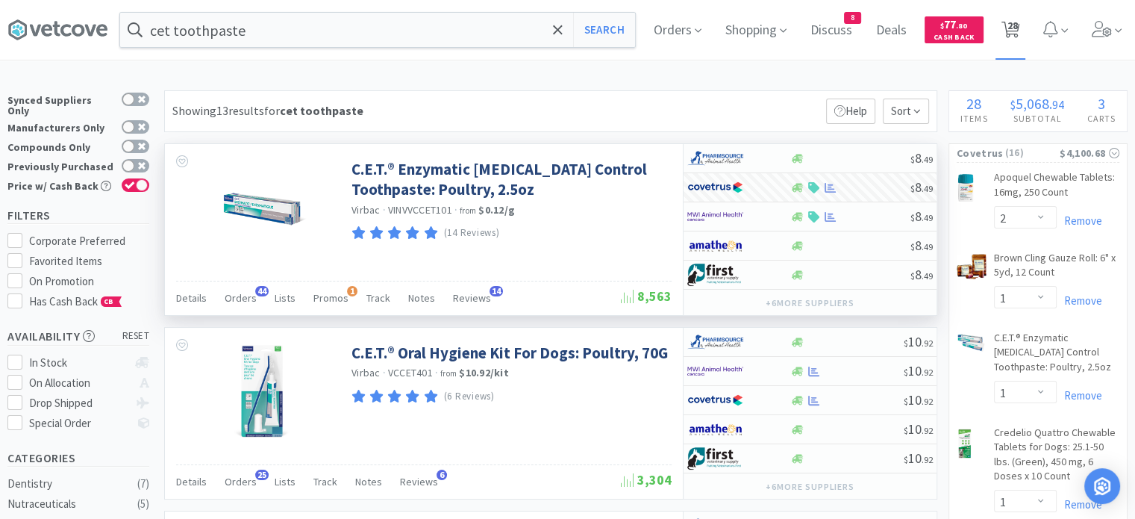
select select "1"
select select "2"
select select "3"
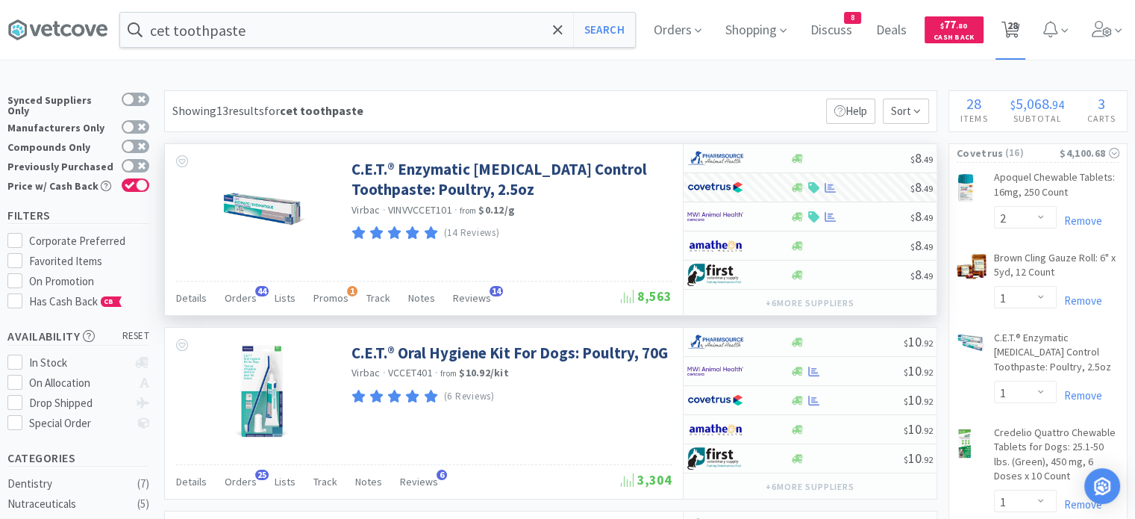
select select "3"
select select "2"
select select "1"
select select "2"
select select "1"
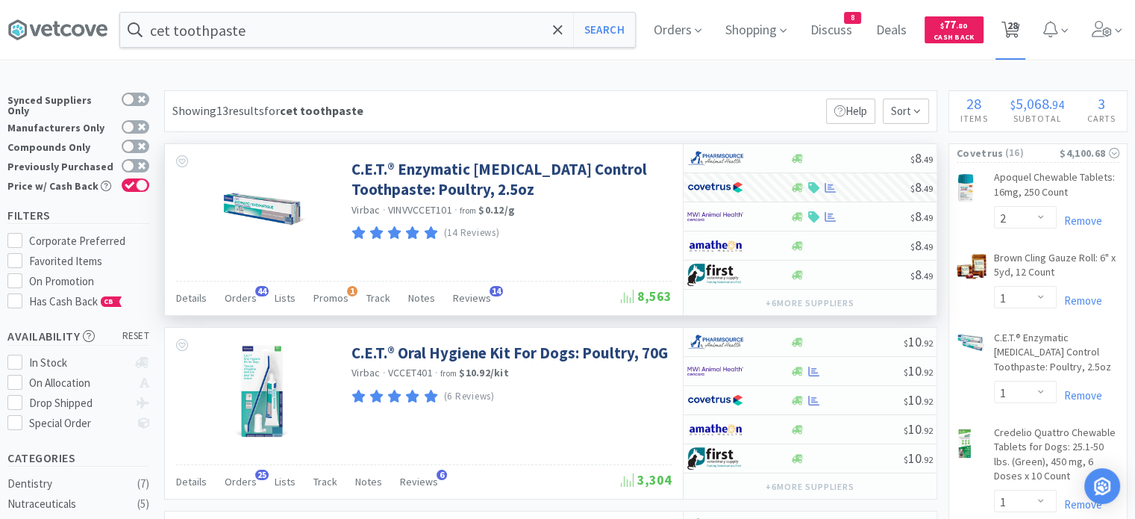
select select "1"
select select "2"
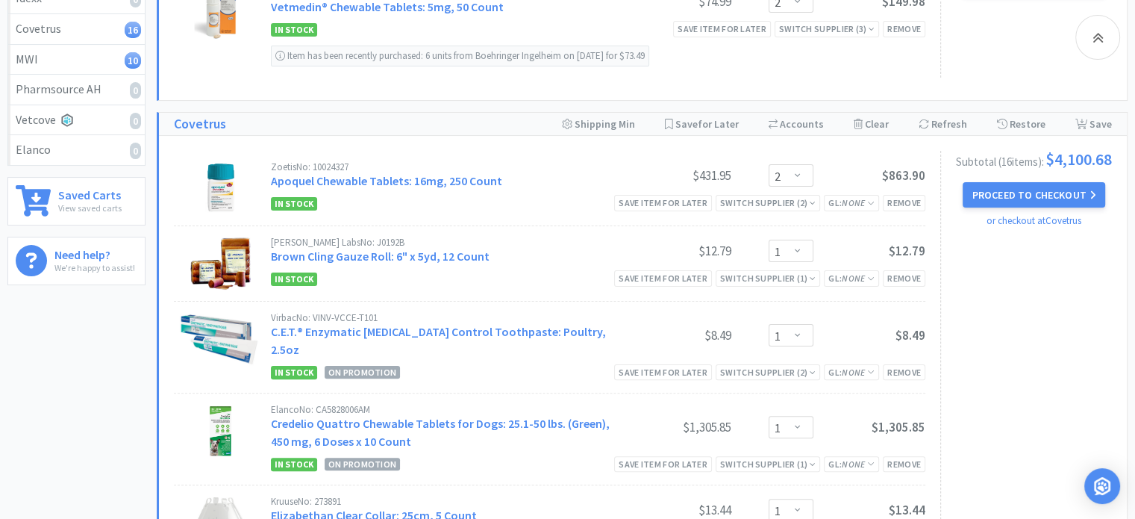
scroll to position [331, 0]
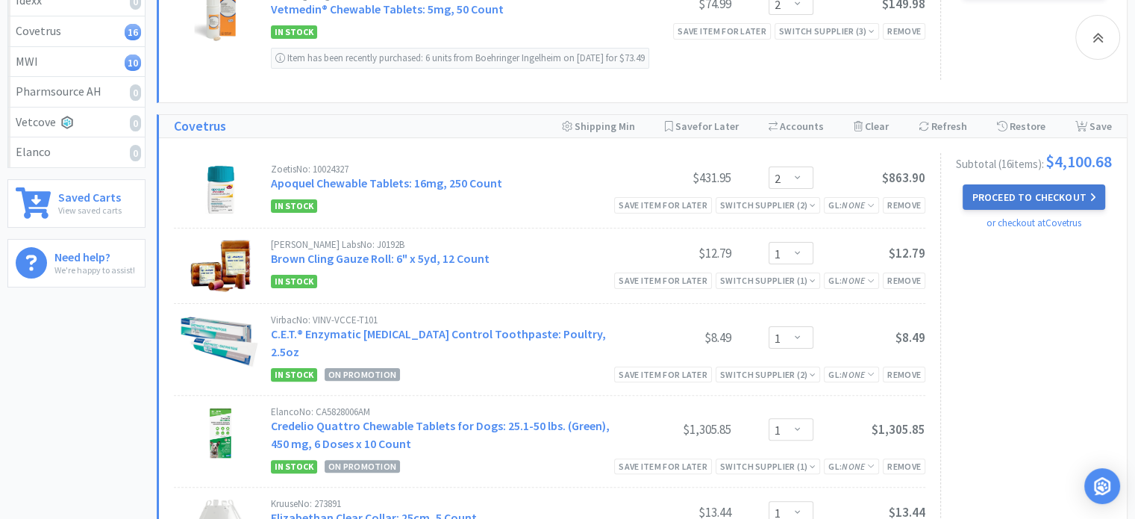
click at [1003, 210] on button "Proceed to Checkout" at bounding box center [1034, 196] width 142 height 25
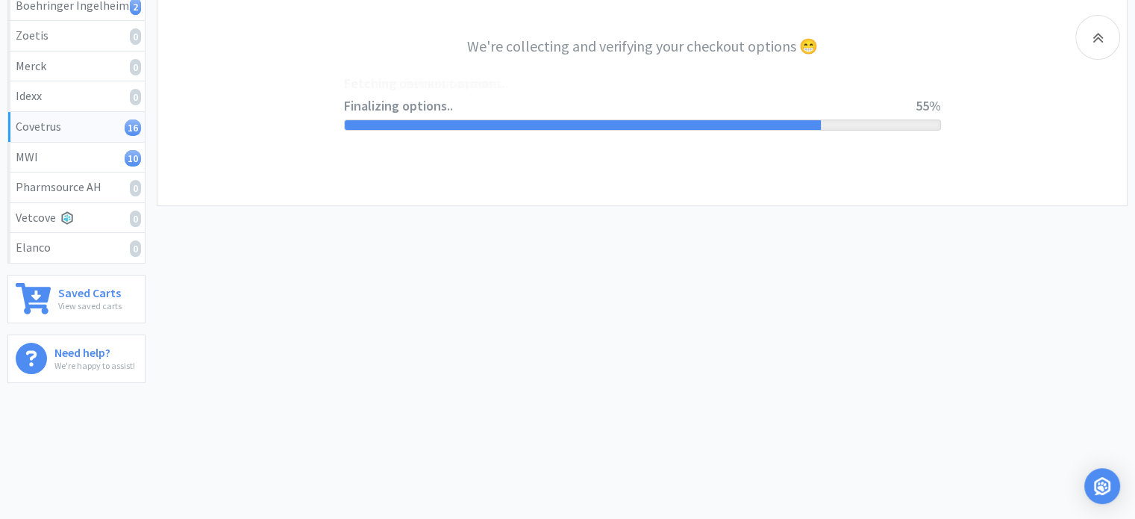
select select "ACCOUNT"
select select "cvt-standard-net"
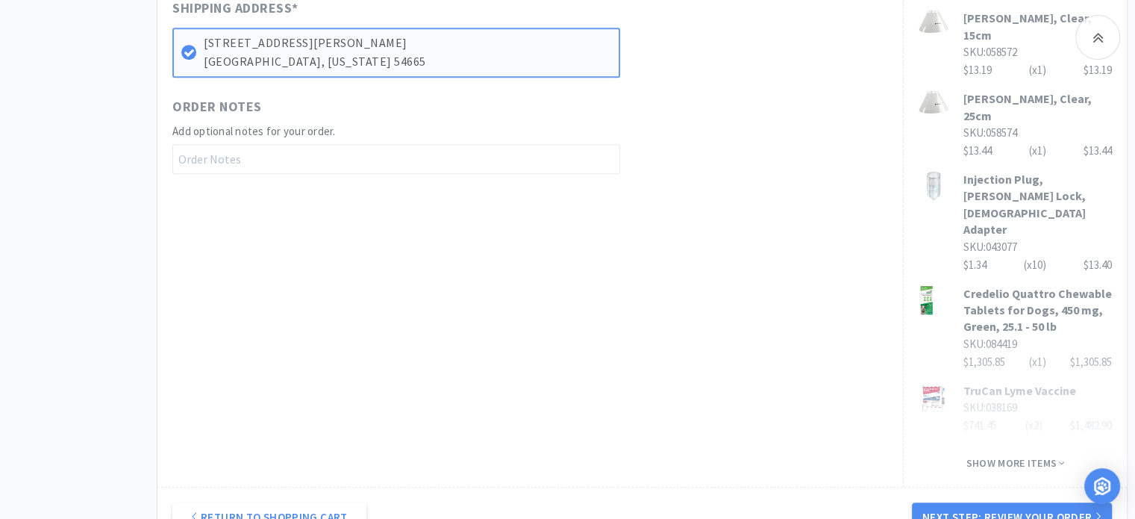
scroll to position [956, 0]
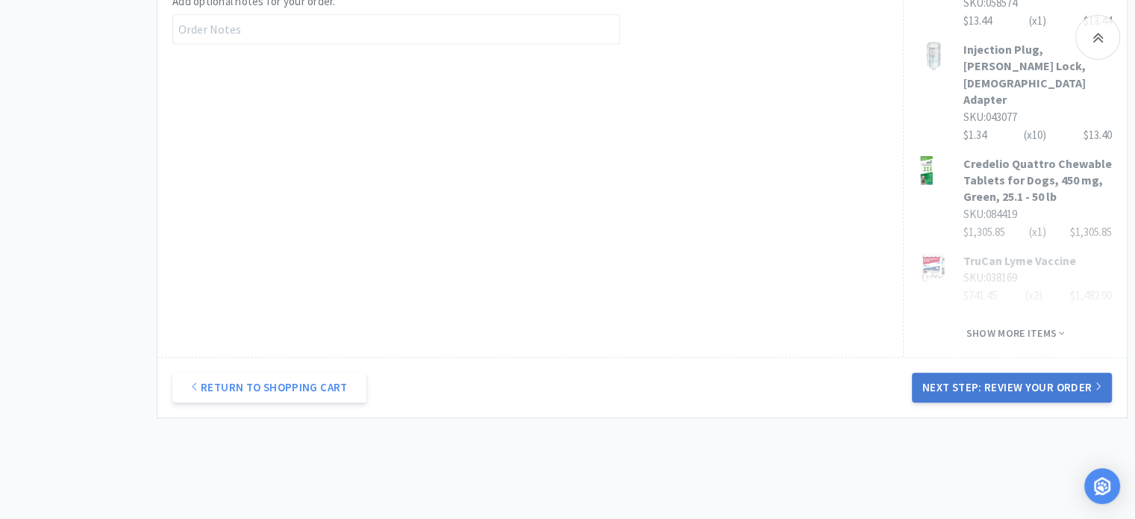
click at [959, 373] on button "Next Step: Review Your Order" at bounding box center [1012, 388] width 200 height 30
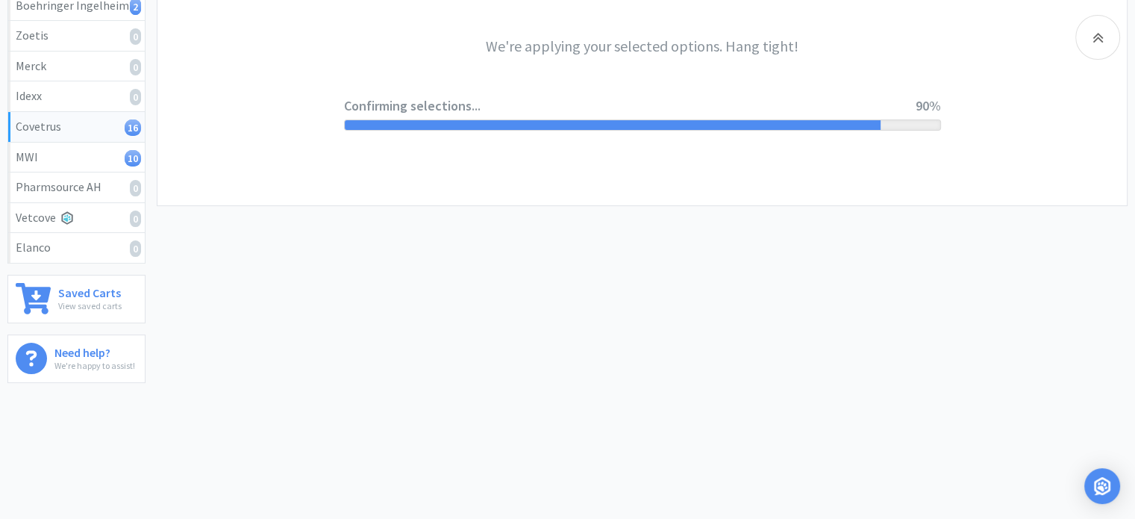
scroll to position [0, 0]
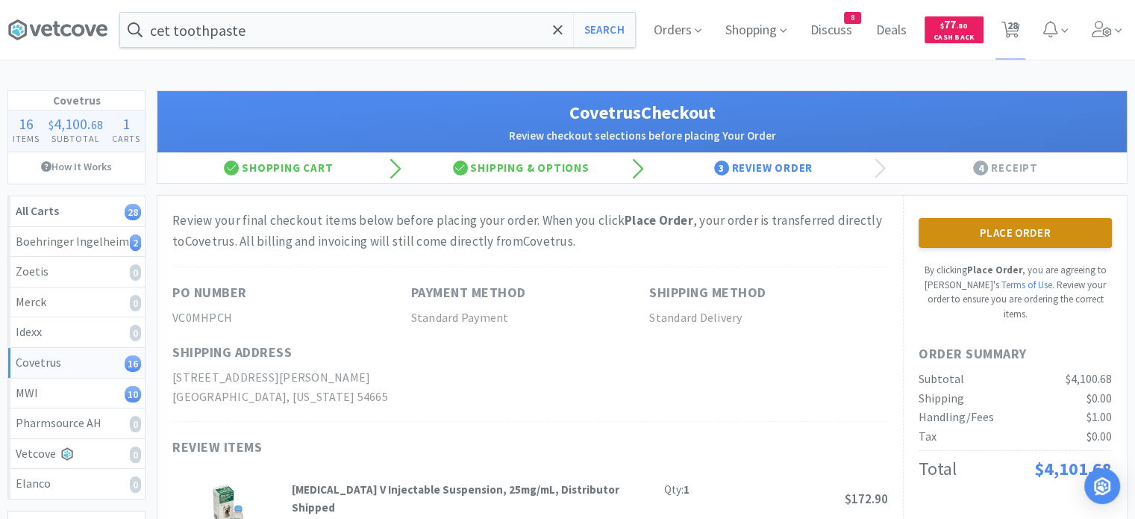
click at [1047, 244] on button "Place Order" at bounding box center [1015, 233] width 193 height 30
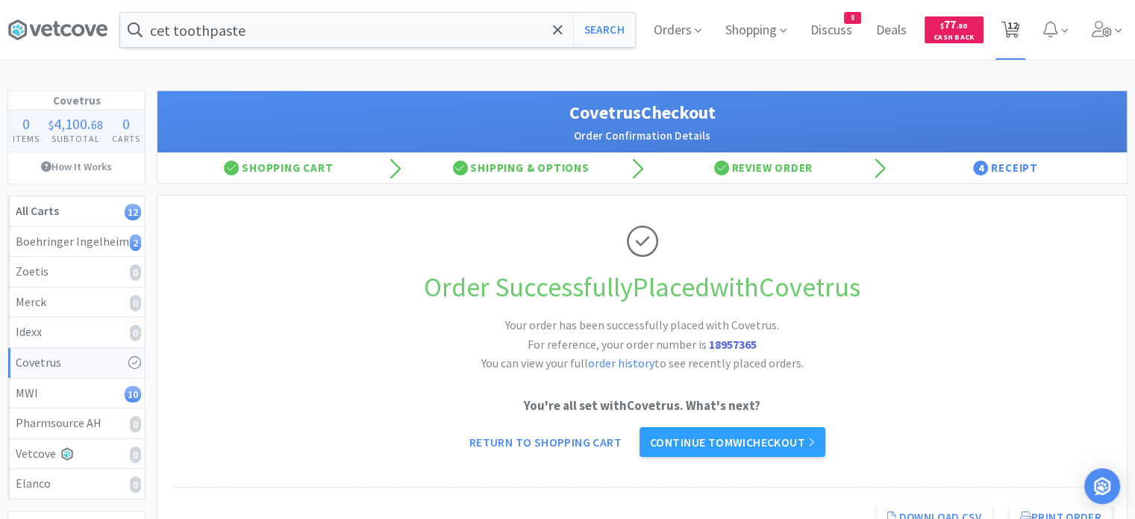
click at [1009, 25] on span "12" at bounding box center [1012, 26] width 10 height 60
select select "1"
select select "2"
select select "3"
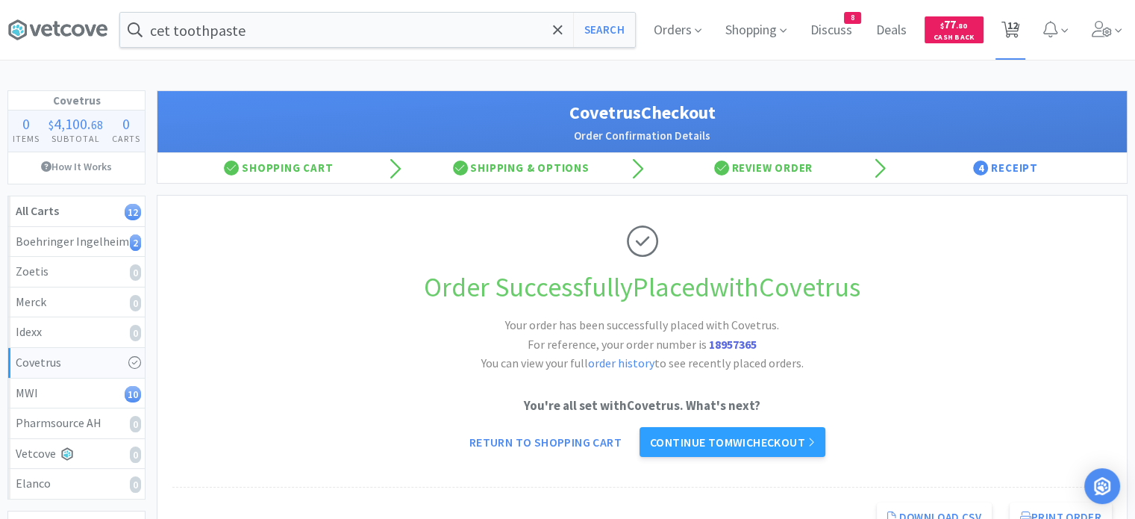
select select "2"
select select "1"
select select "2"
select select "1"
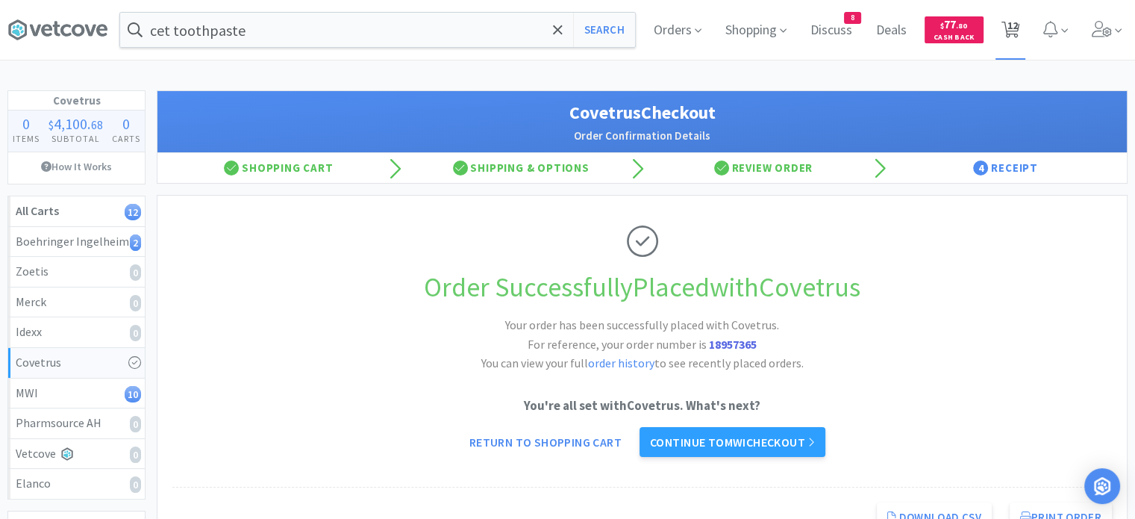
select select "1"
select select "2"
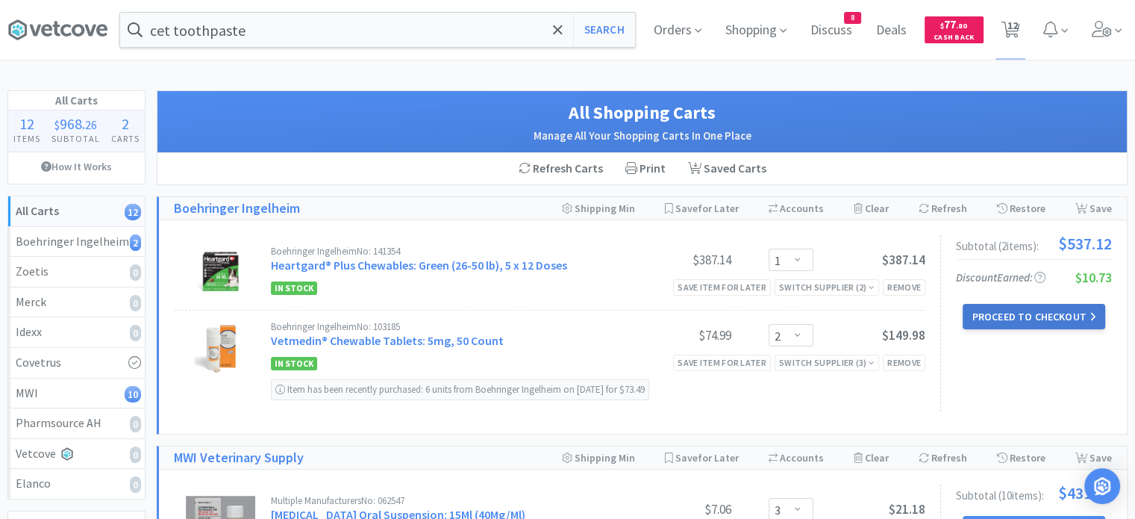
click at [1035, 317] on button "Proceed to Checkout" at bounding box center [1034, 316] width 142 height 25
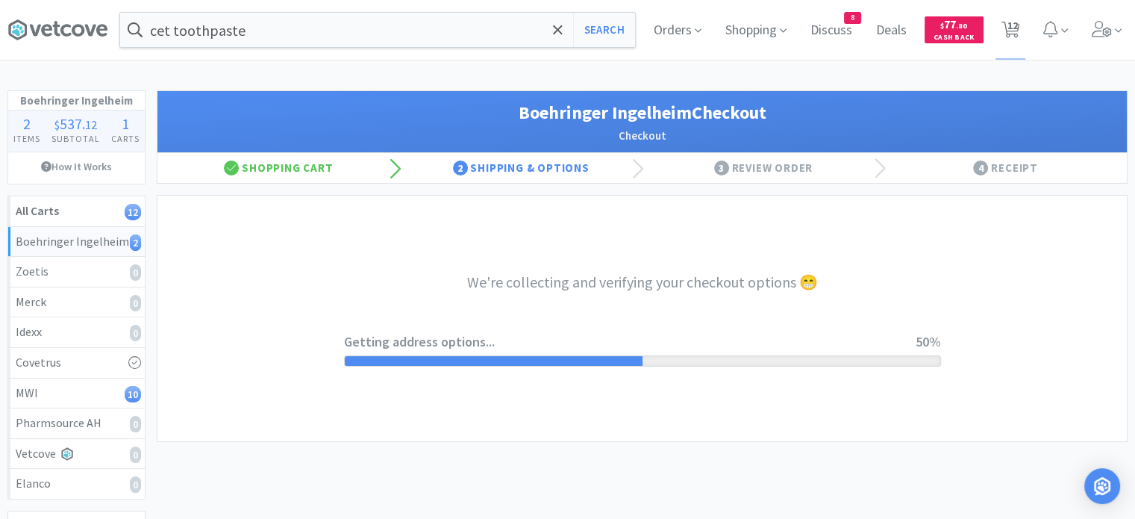
select select "invoice"
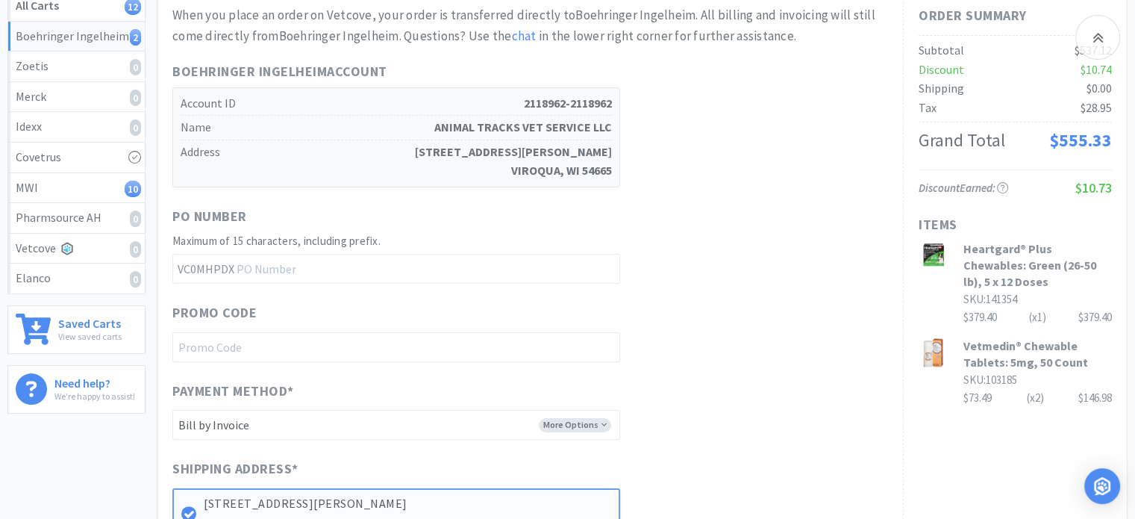
scroll to position [394, 0]
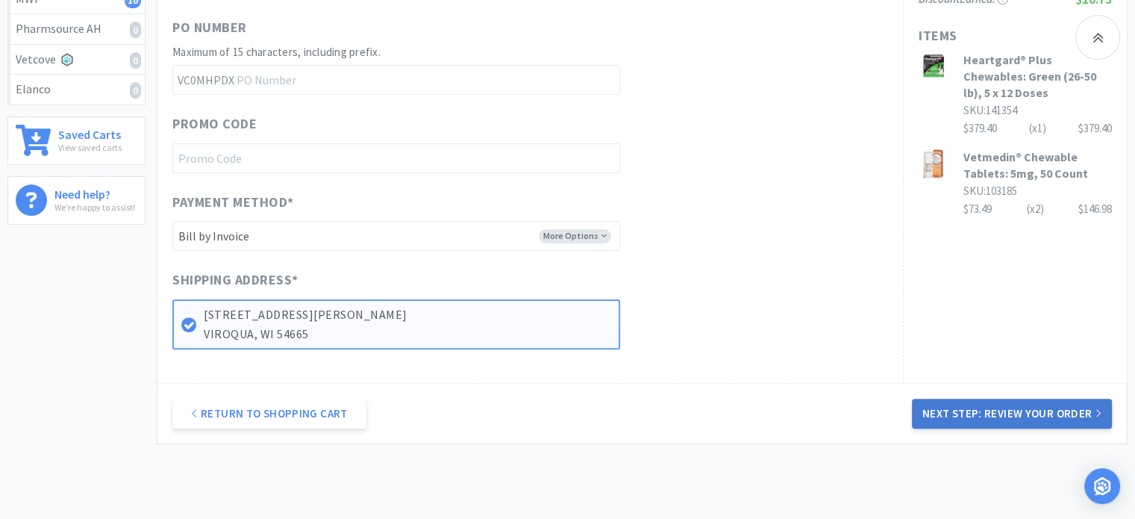
click at [1042, 407] on button "Next Step: Review Your Order" at bounding box center [1012, 414] width 200 height 30
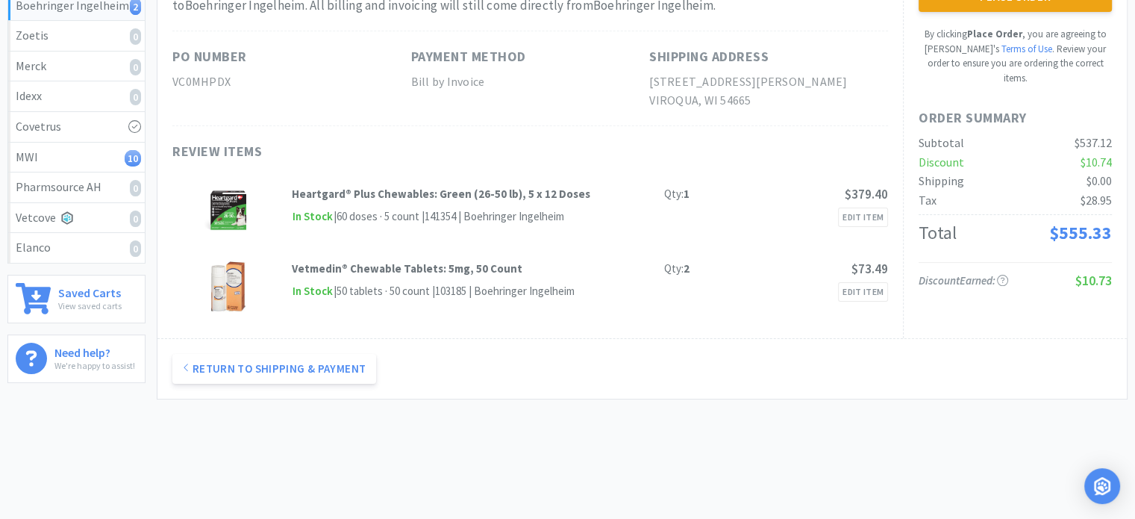
scroll to position [0, 0]
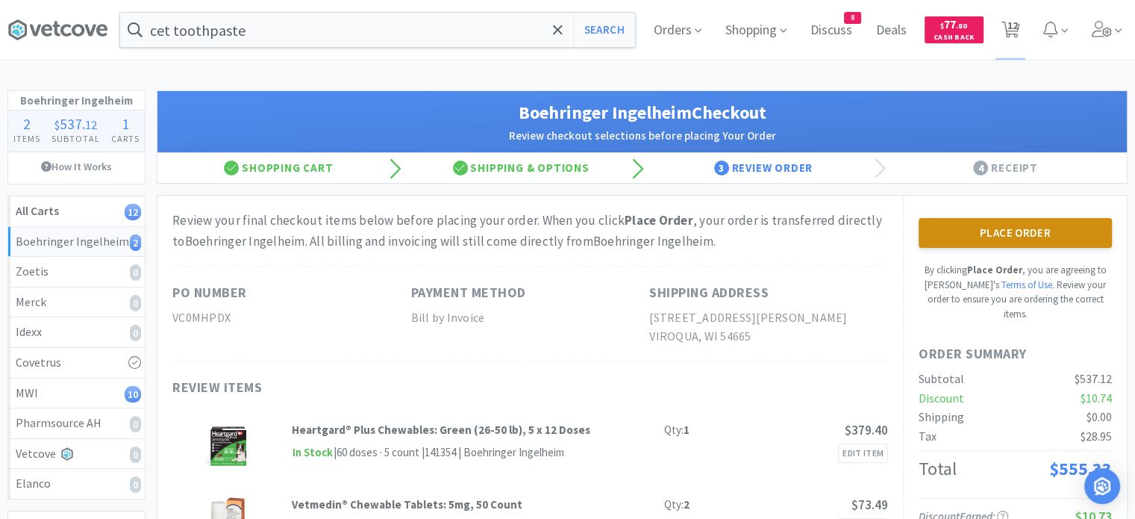
click at [941, 236] on button "Place Order" at bounding box center [1015, 233] width 193 height 30
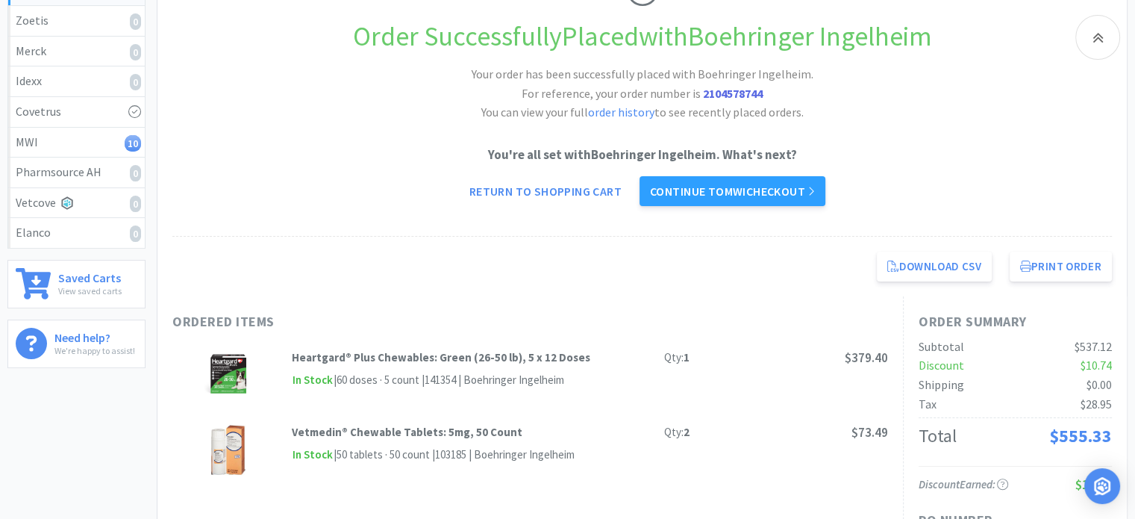
scroll to position [331, 0]
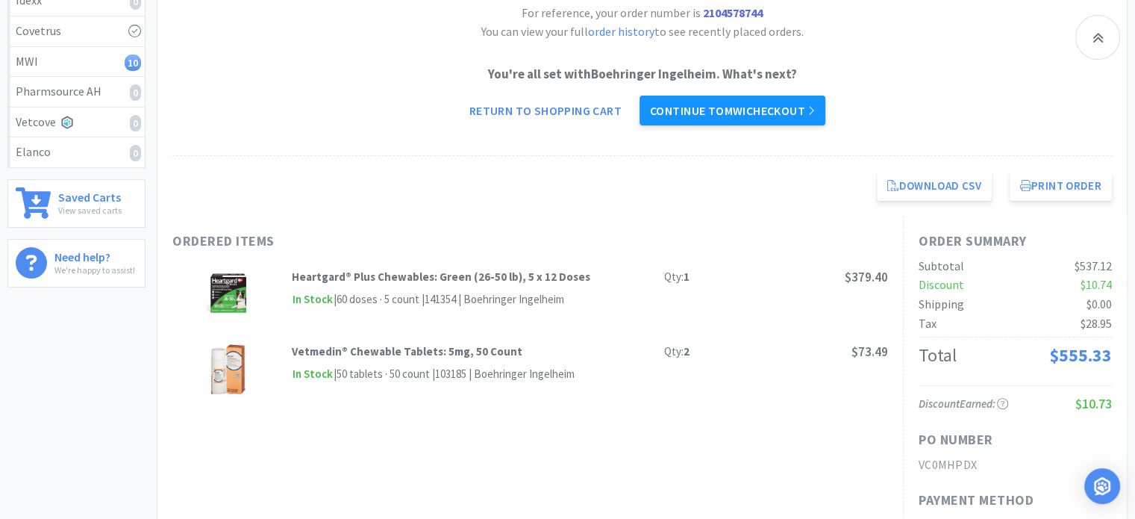
click at [764, 110] on link "Continue to MWI checkout" at bounding box center [733, 111] width 186 height 30
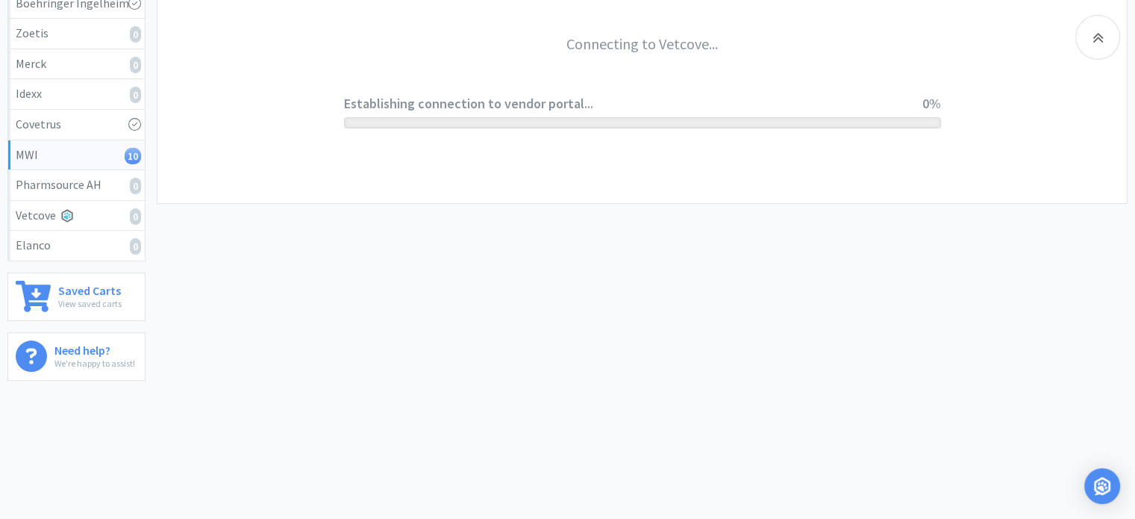
scroll to position [236, 0]
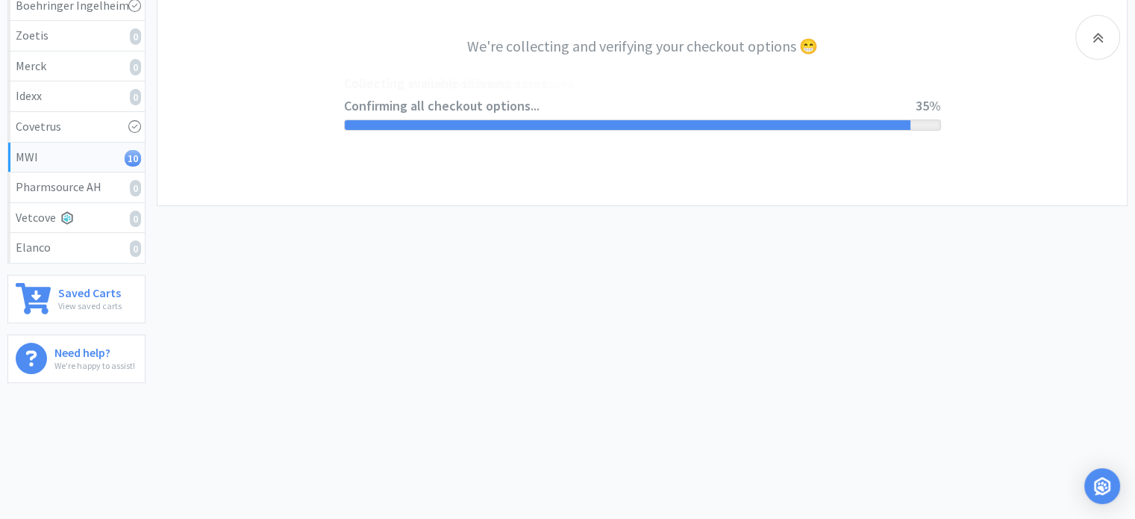
select select "STD_"
select select "SRC"
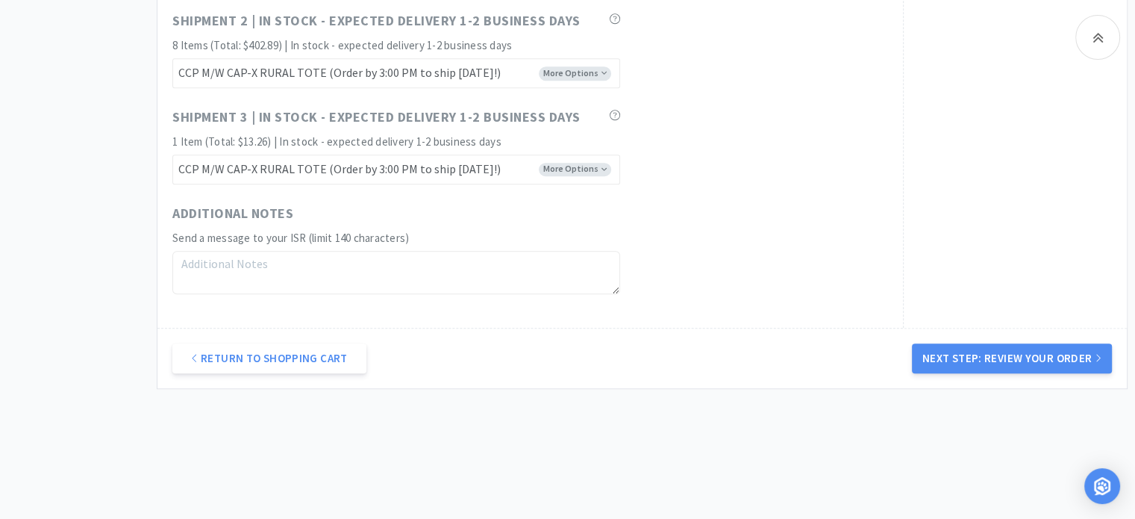
scroll to position [1178, 0]
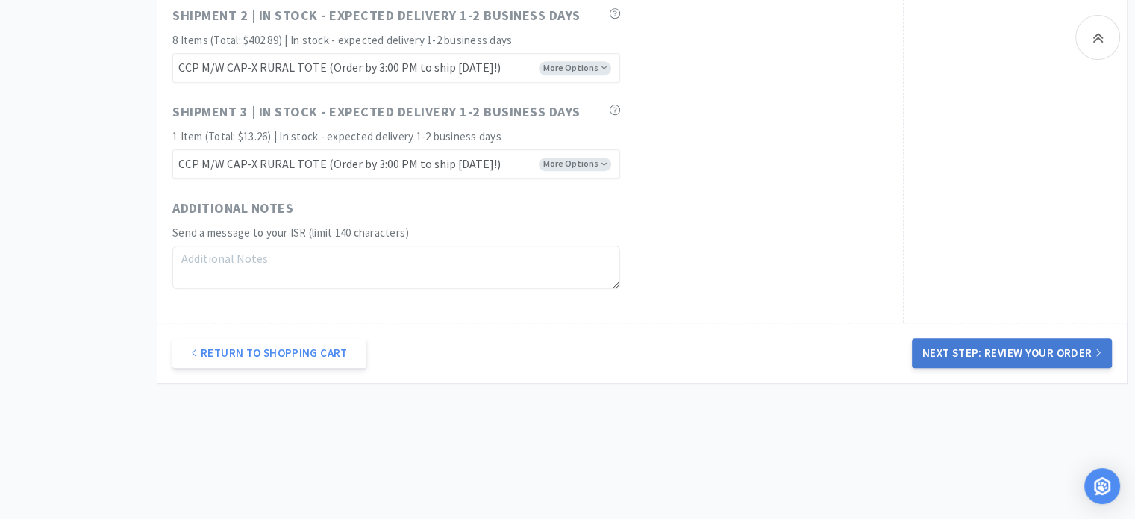
click at [939, 354] on button "Next Step: Review Your Order" at bounding box center [1012, 353] width 200 height 30
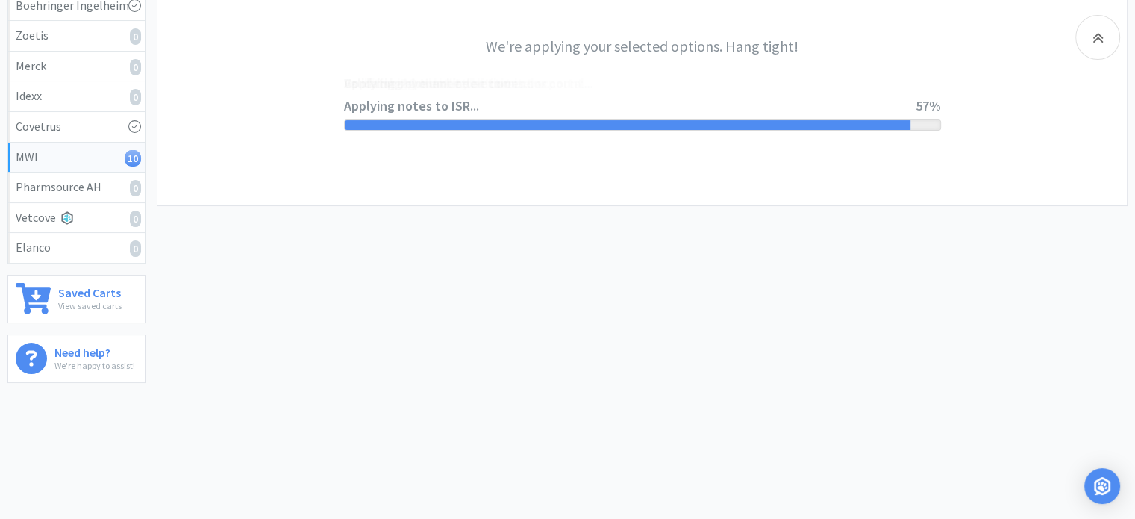
scroll to position [0, 0]
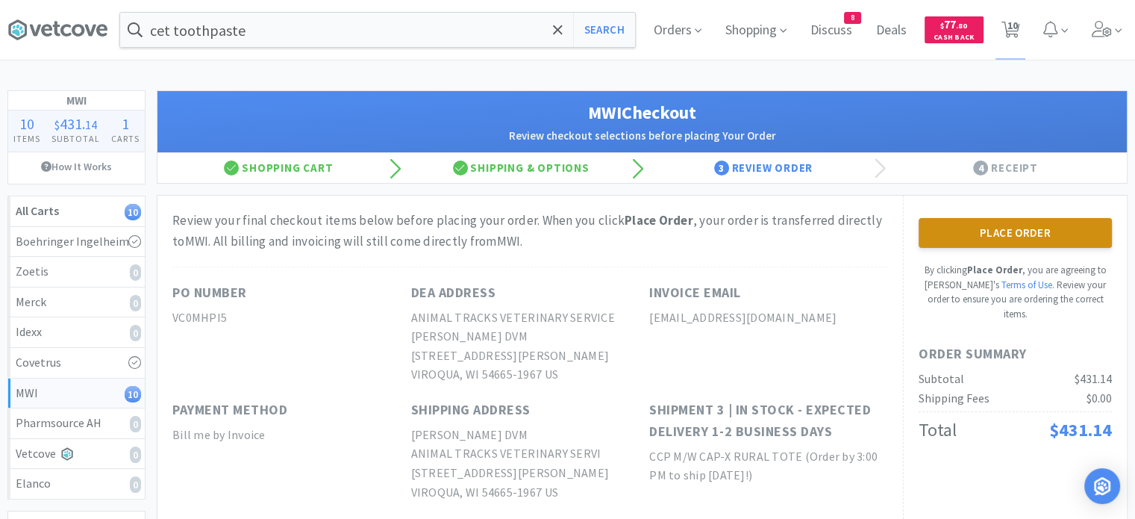
click at [959, 234] on button "Place Order" at bounding box center [1015, 233] width 193 height 30
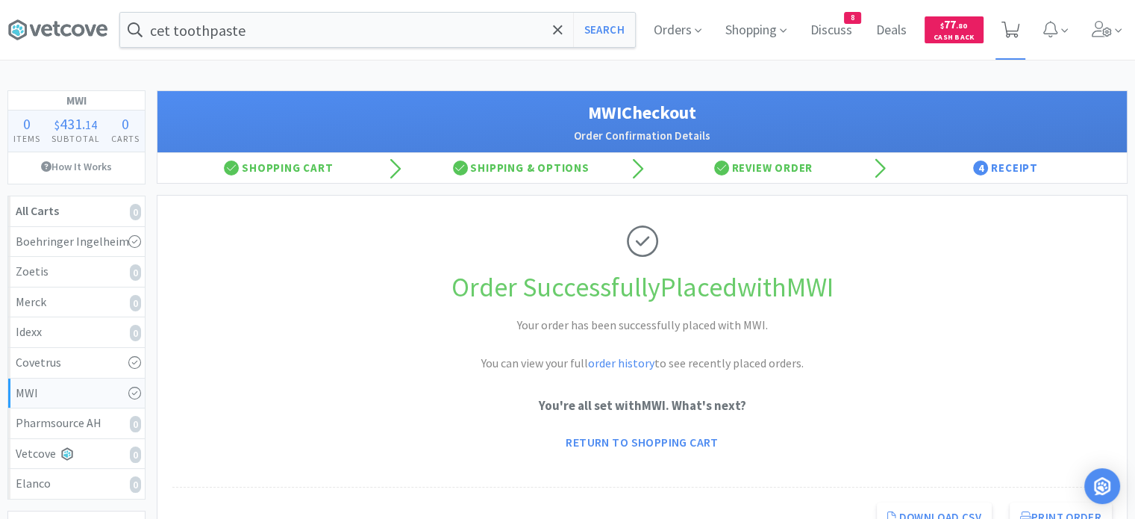
click at [1012, 34] on icon at bounding box center [1011, 30] width 19 height 16
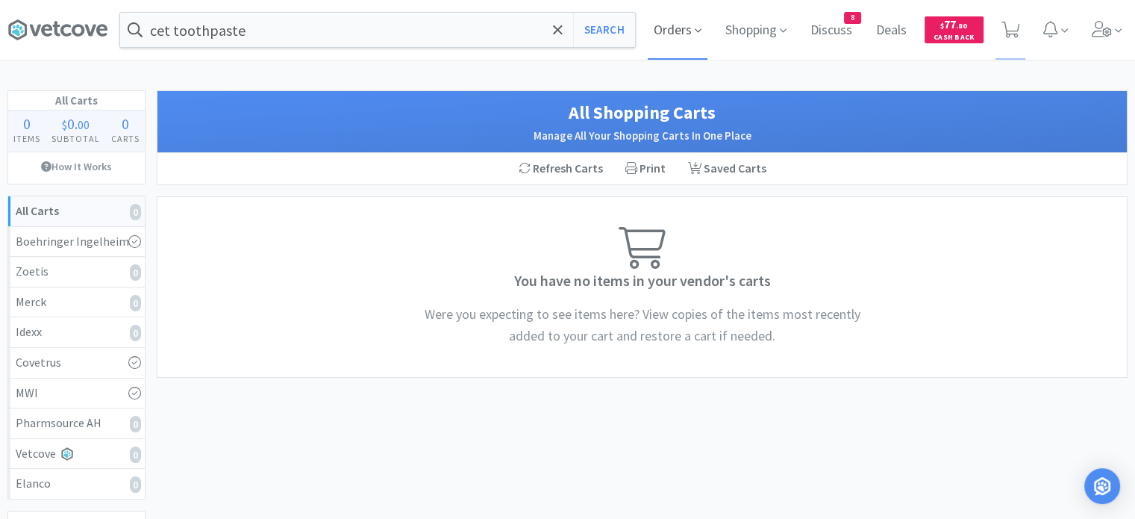
click at [690, 38] on span "Orders" at bounding box center [678, 30] width 60 height 60
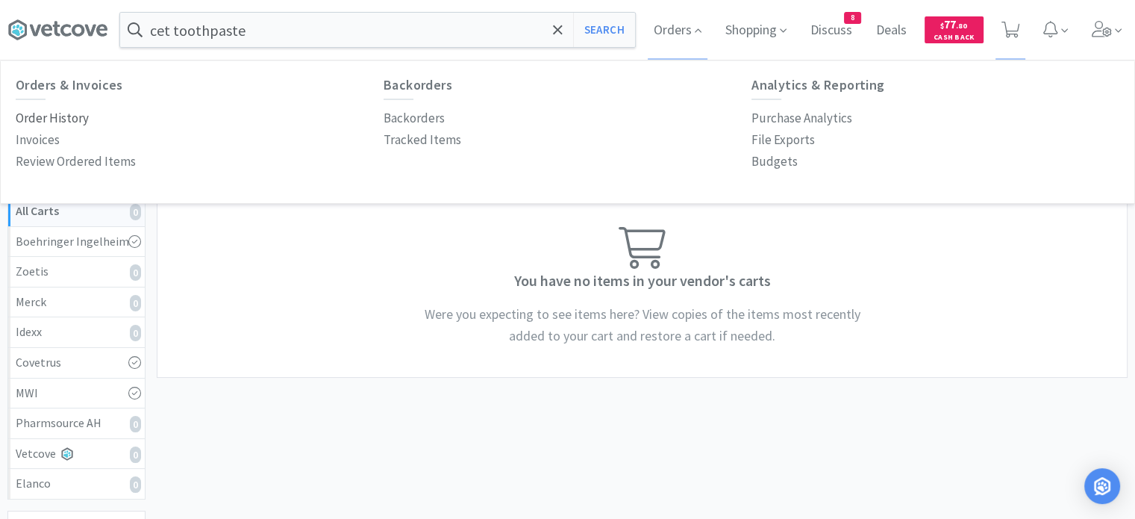
click at [63, 122] on p "Order History" at bounding box center [52, 118] width 73 height 20
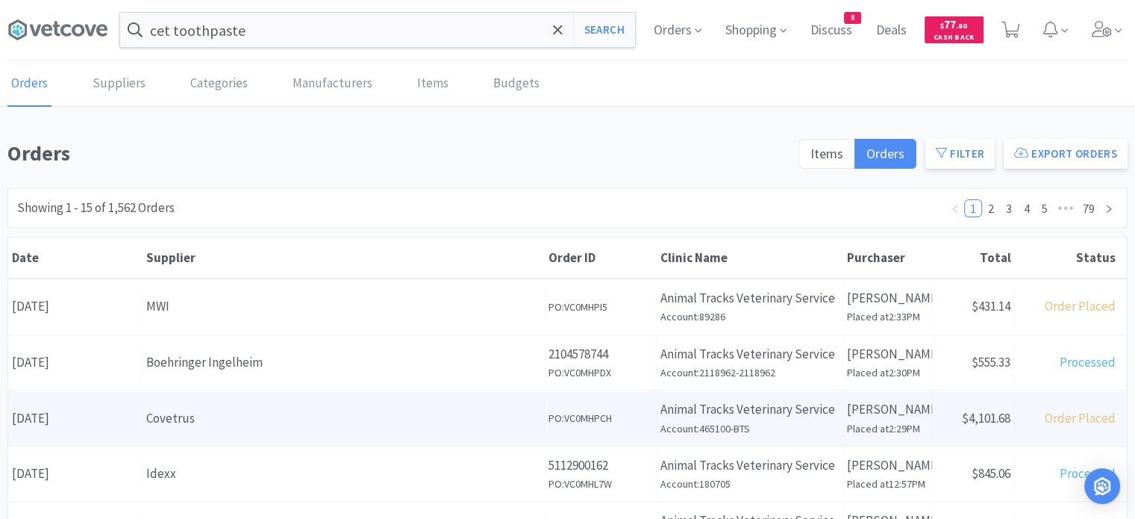
click at [204, 399] on div "Supplier Covetrus" at bounding box center [344, 418] width 402 height 38
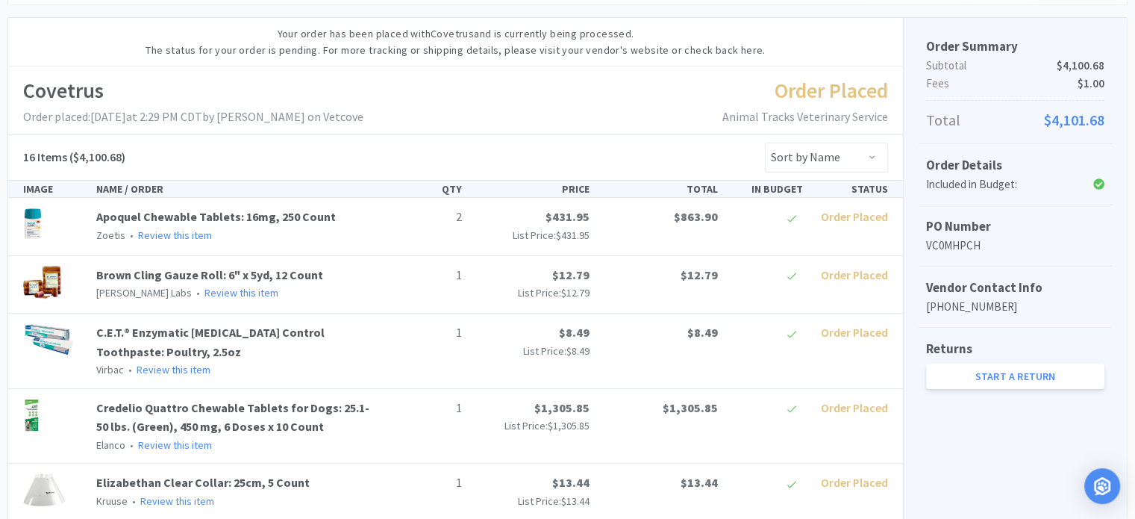
scroll to position [243, 0]
